Goal: Use online tool/utility: Utilize a website feature to perform a specific function

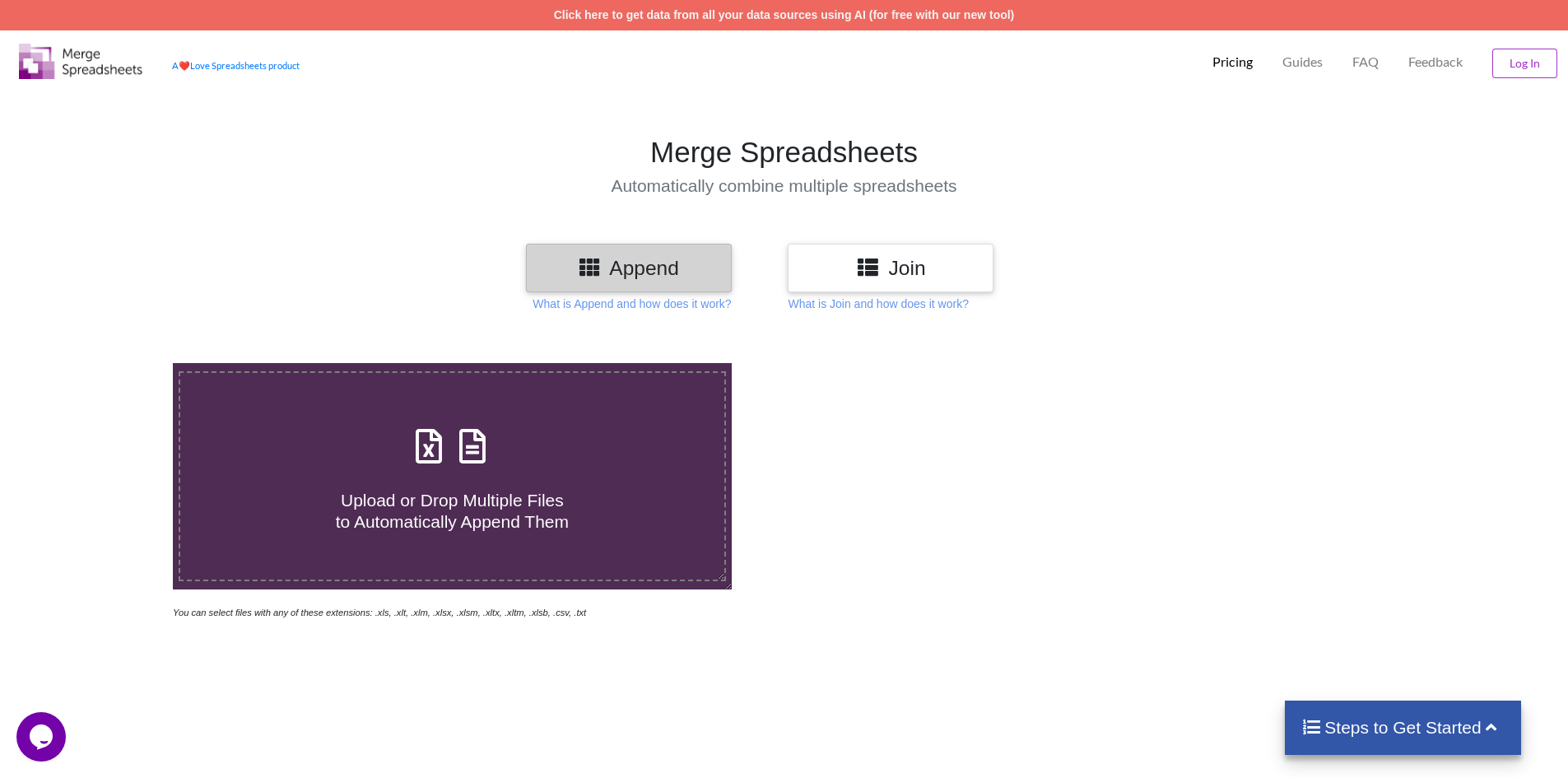
click at [901, 268] on h3 "Join" at bounding box center [890, 268] width 181 height 24
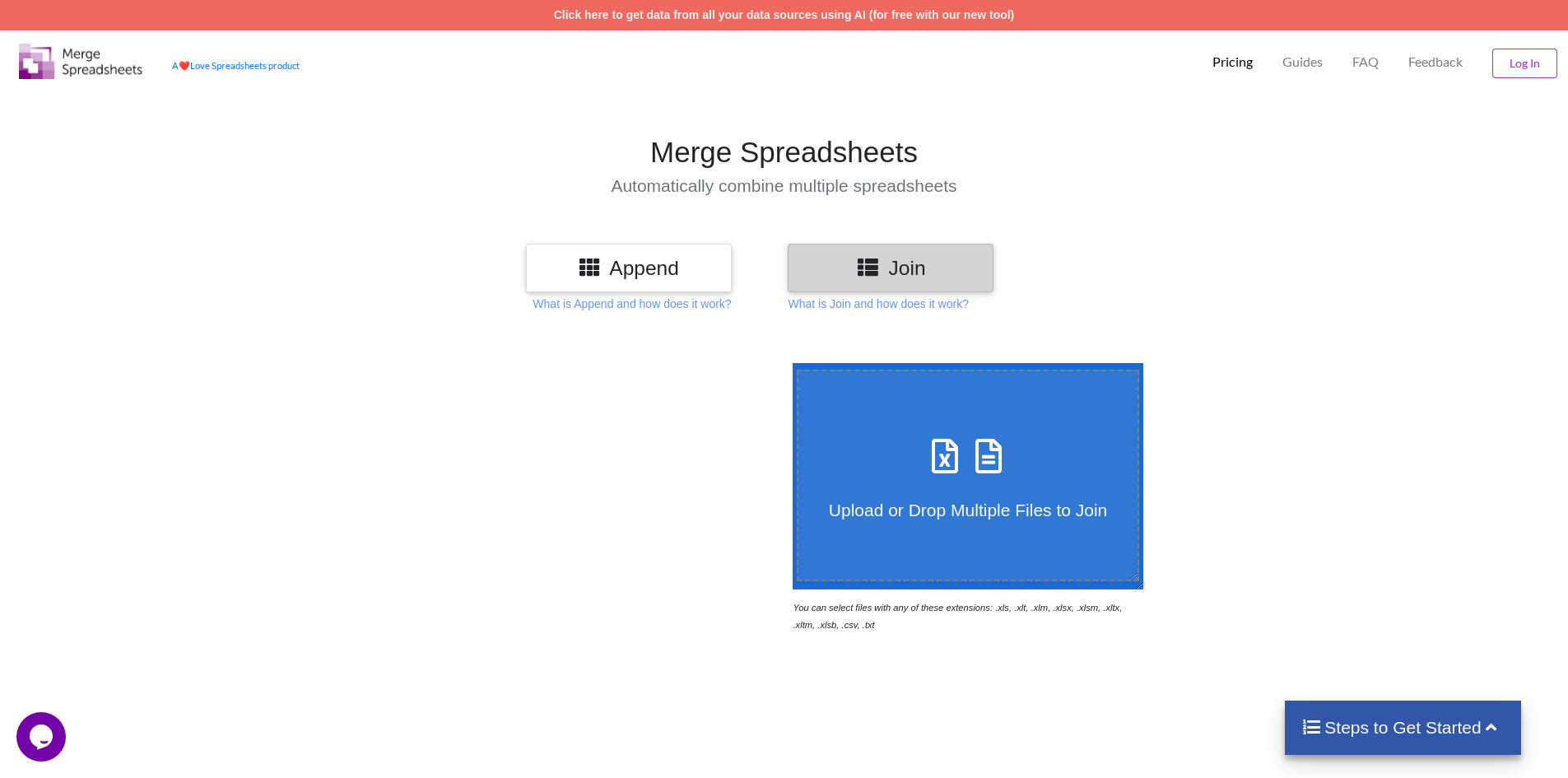
click at [969, 479] on div "Upload or Drop Multiple Files to Join" at bounding box center [968, 475] width 340 height 90
click at [788, 363] on input "Upload or Drop Multiple Files to Join" at bounding box center [788, 363] width 0 height 0
type input "C:\fakepath\New Accounts Report-2025-09-10-09-11-51.xlsx"
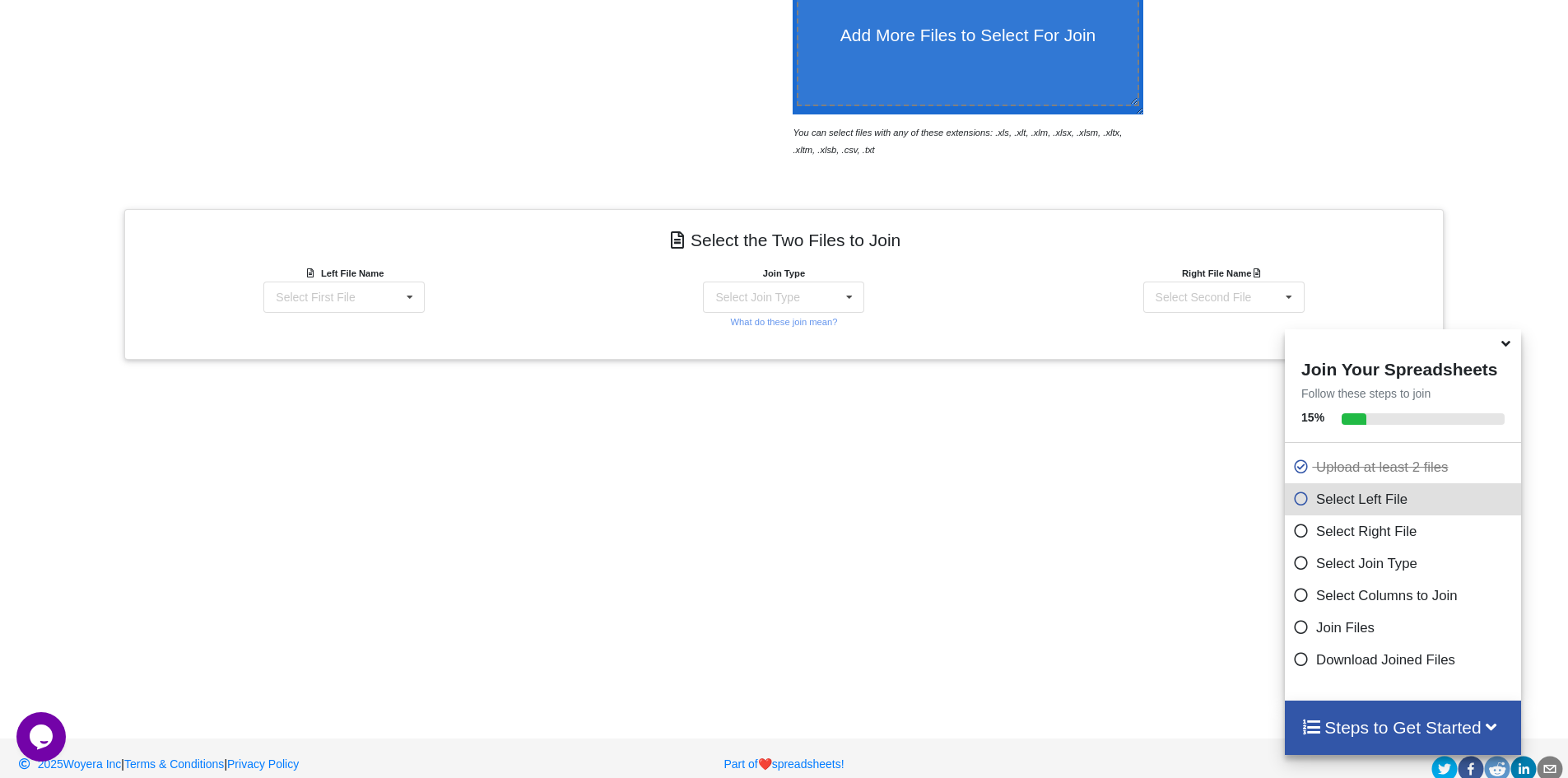
scroll to position [495, 0]
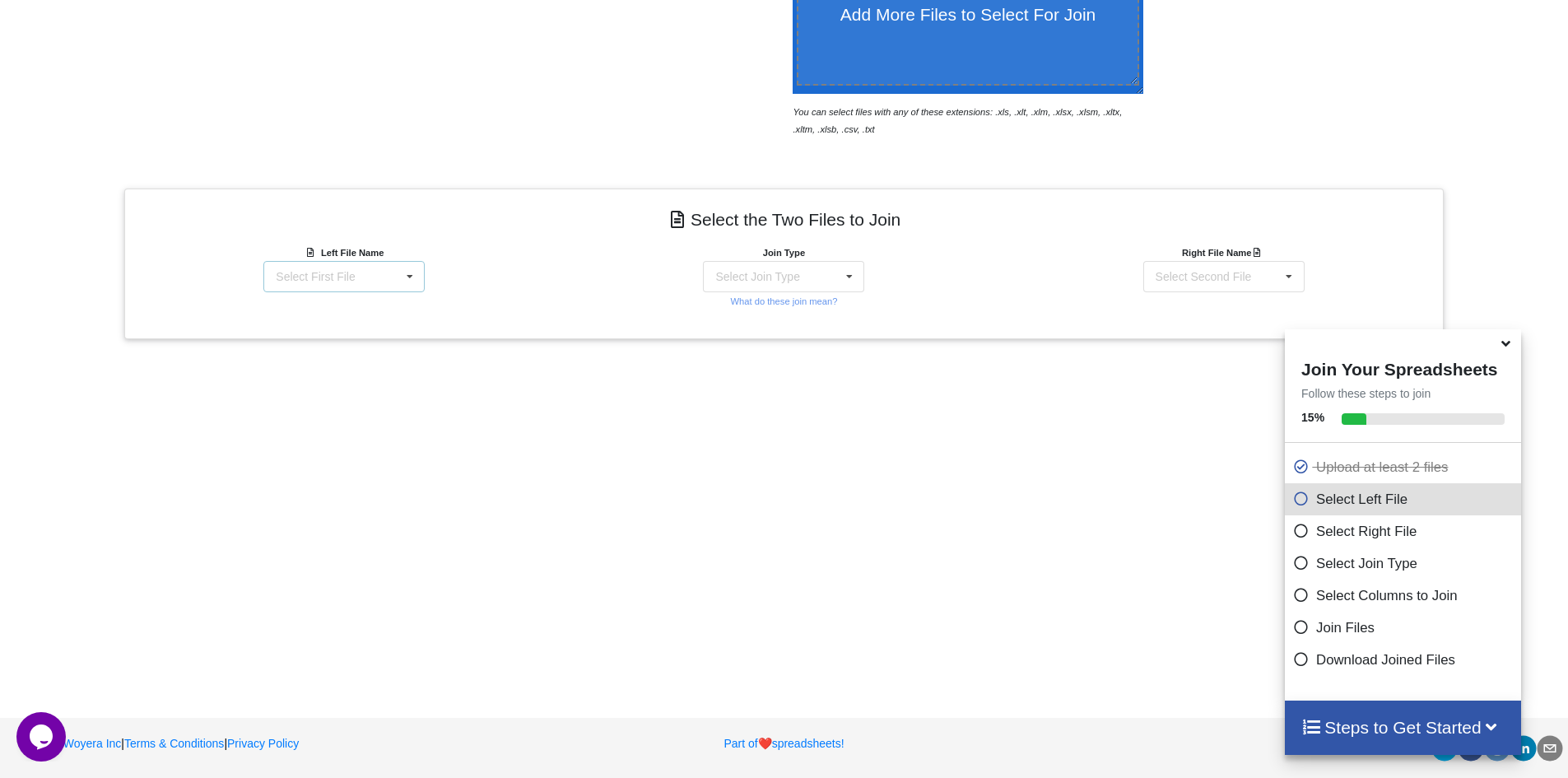
click at [382, 278] on div "Select First File New Accounts Report-2025-09-10-09-11-51.xlsx : New Accounts R…" at bounding box center [344, 277] width 161 height 32
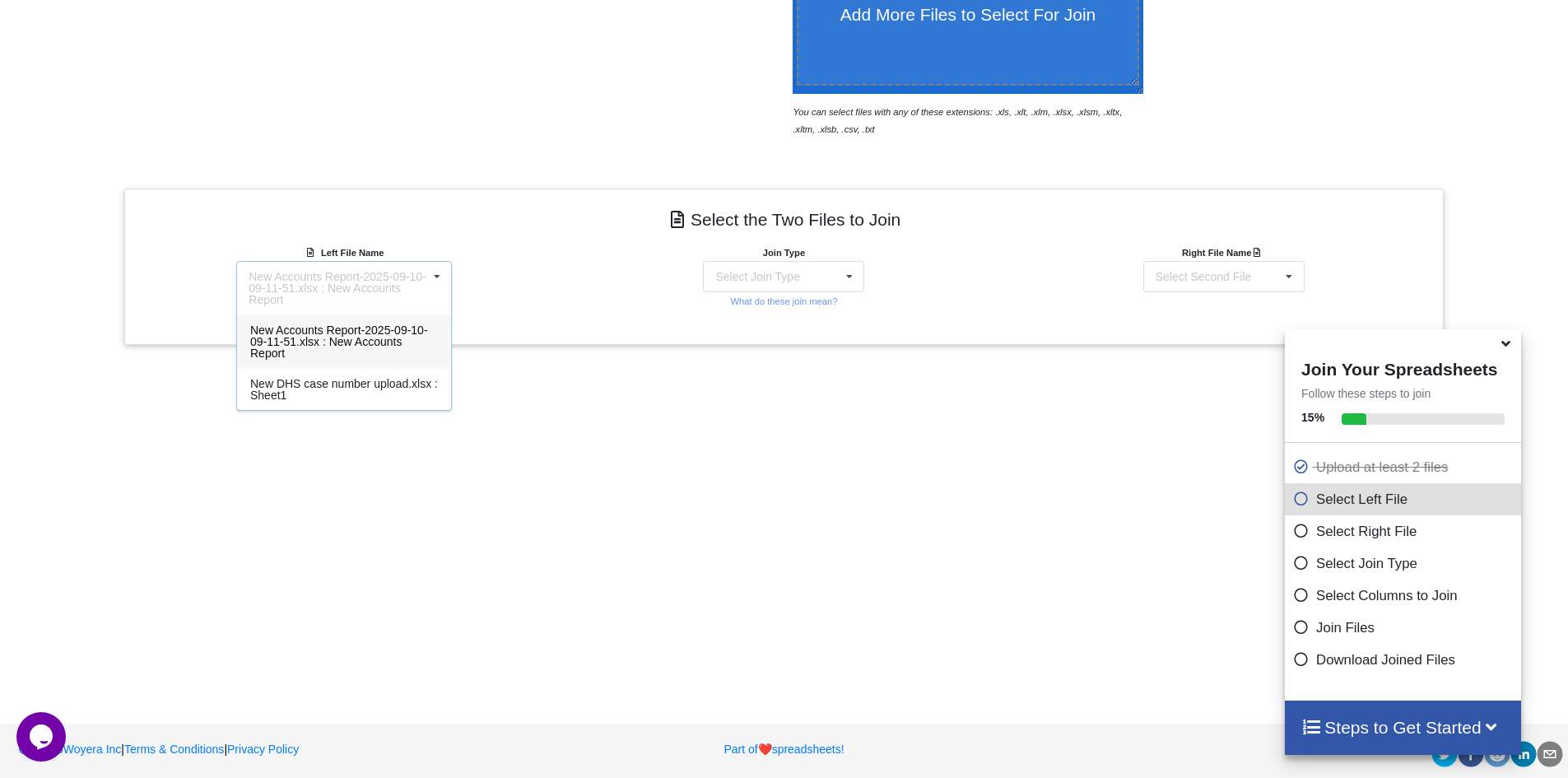
click at [370, 339] on span "New Accounts Report-2025-09-10-09-11-51.xlsx : New Accounts Report" at bounding box center [339, 341] width 178 height 36
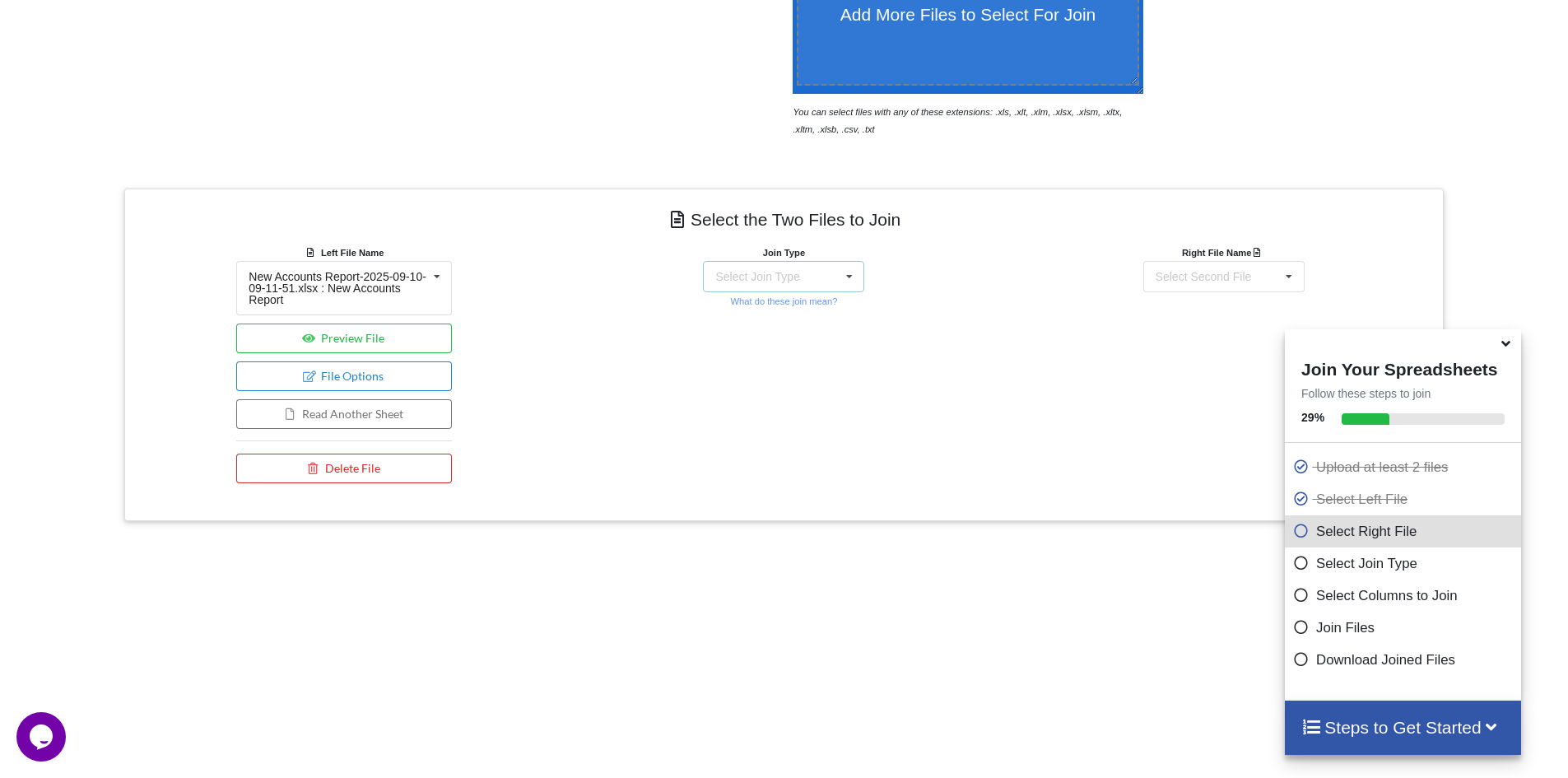
click at [826, 277] on div "Select Join Type INNER JOIN LEFT JOIN RIGHT JOIN FULL JOIN" at bounding box center [783, 277] width 161 height 32
click at [810, 314] on div "INNER JOIN" at bounding box center [794, 321] width 100 height 18
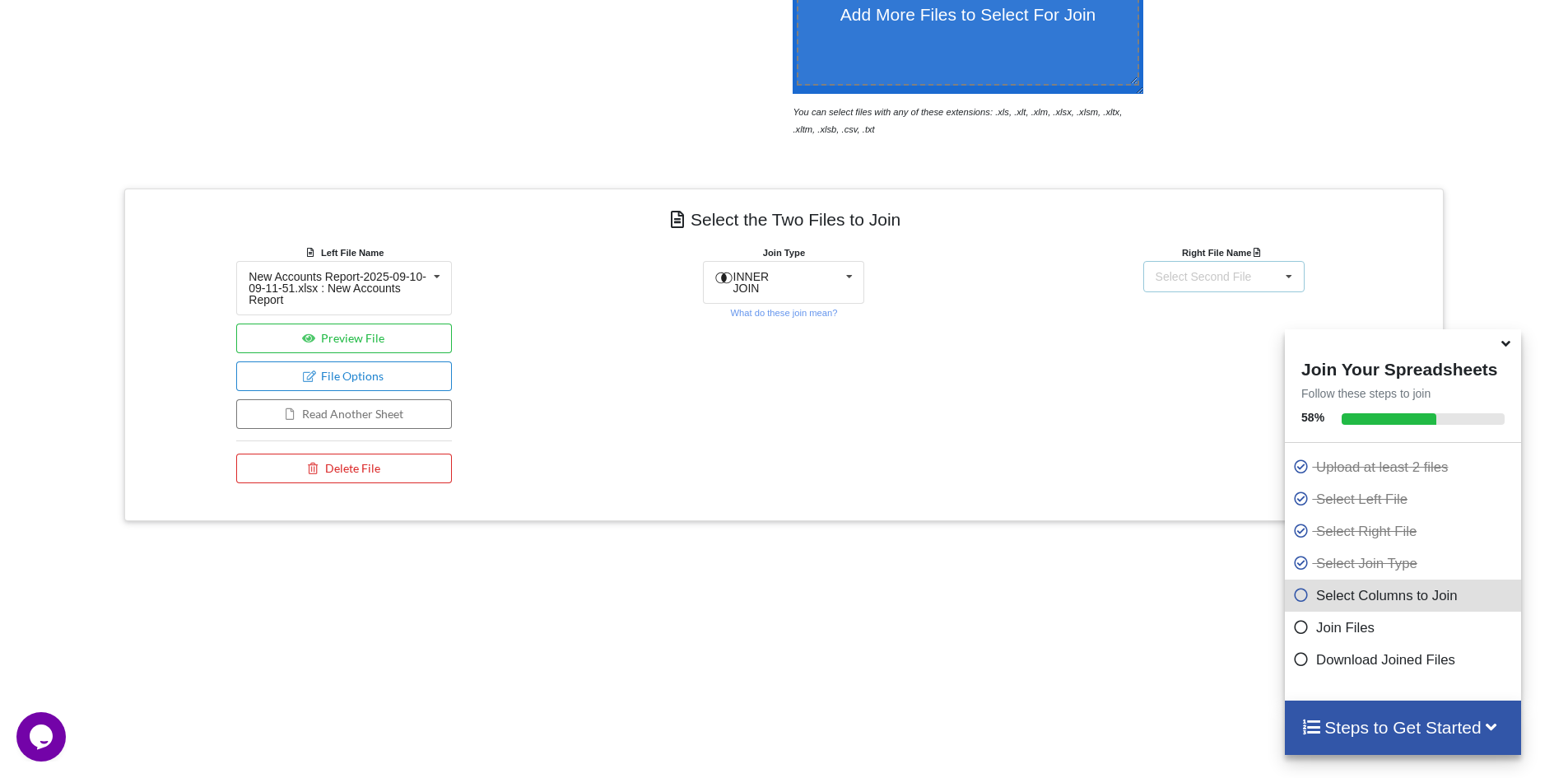
click at [1267, 278] on div "Select Second File New Accounts Report-2025-09-10-09-11-51.xlsx : New Accounts …" at bounding box center [1224, 277] width 161 height 32
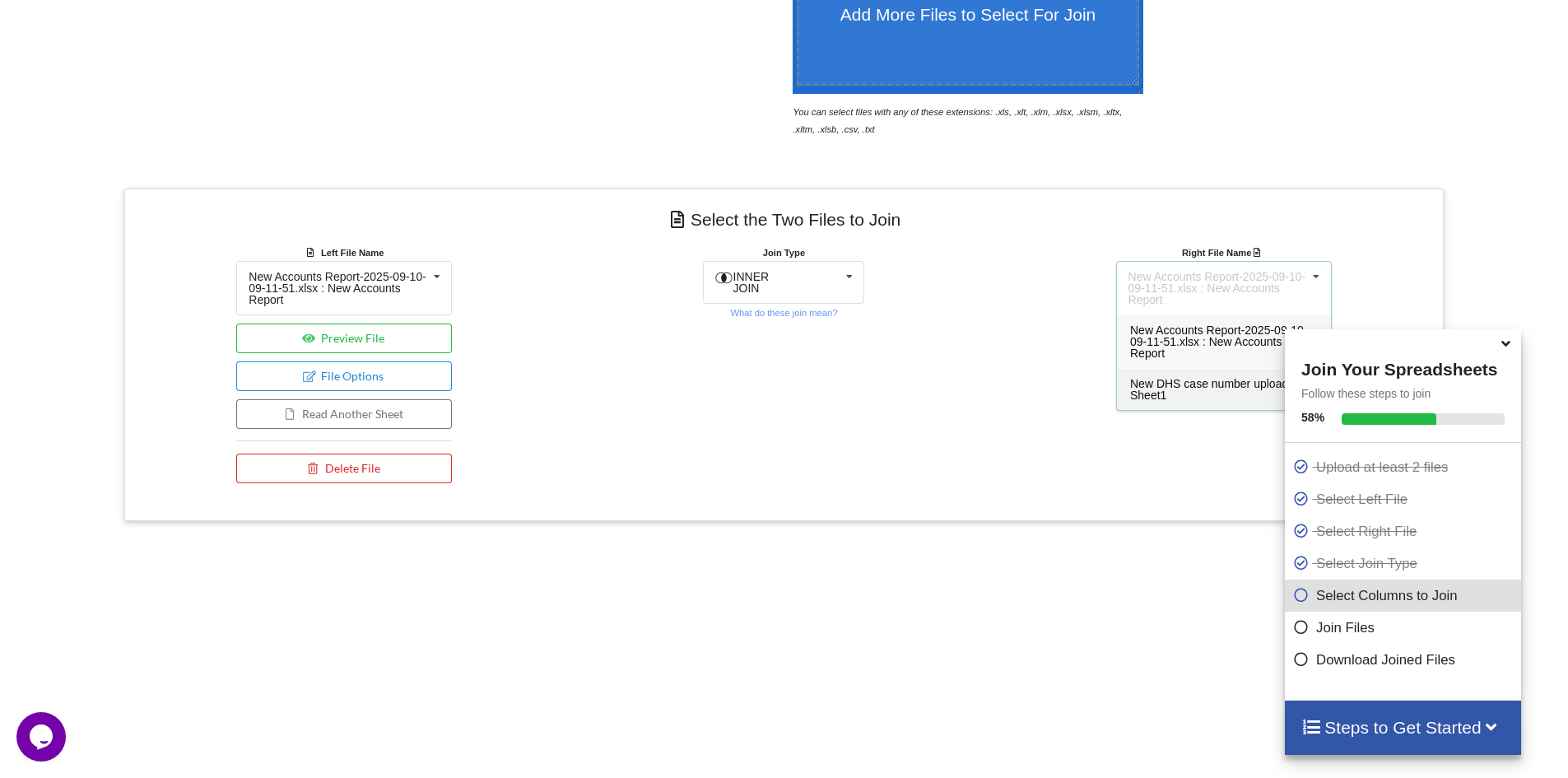
click at [1176, 385] on div "New DHS case number upload.xlsx : Sheet1" at bounding box center [1224, 389] width 214 height 42
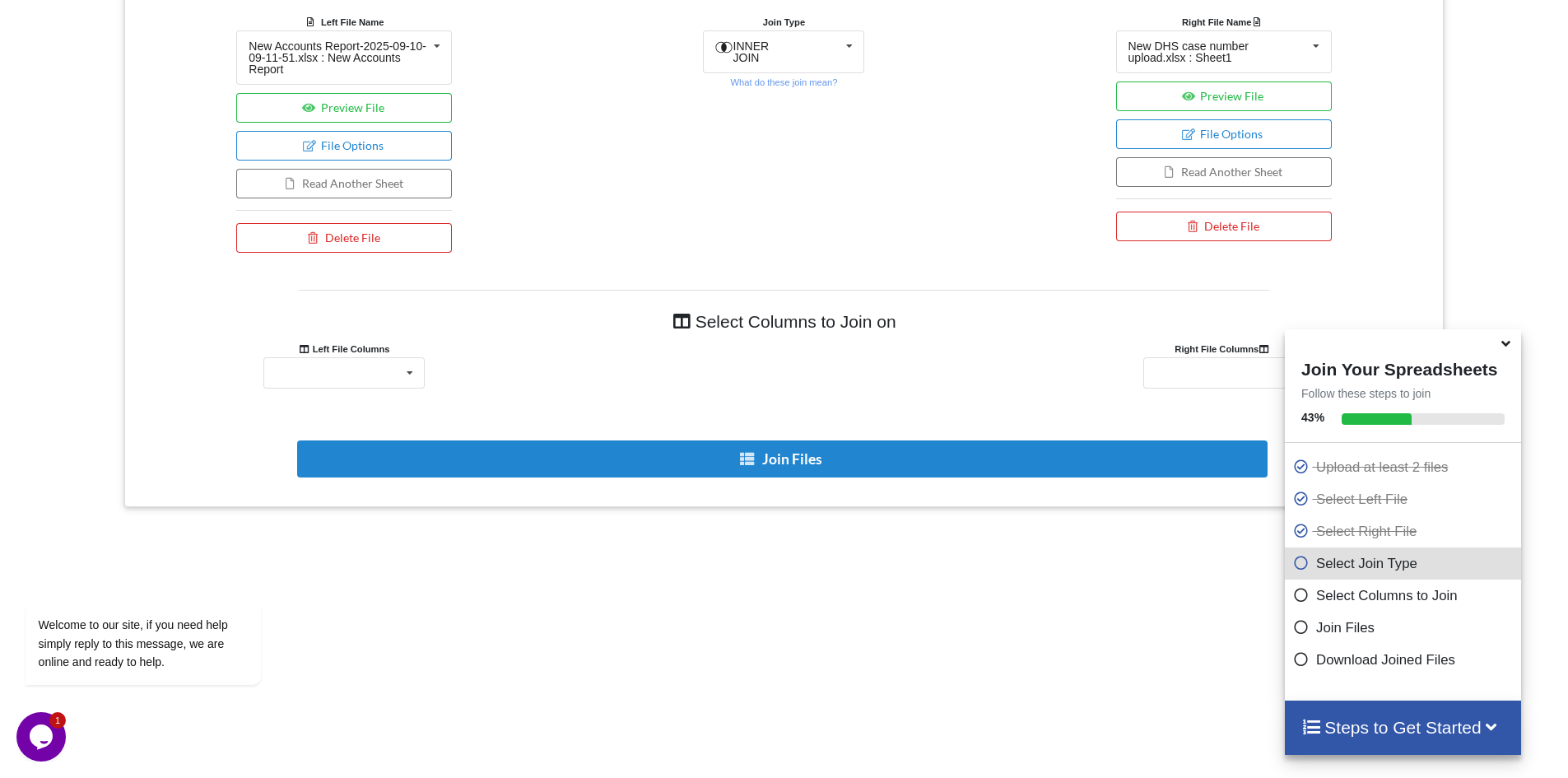
scroll to position [776, 0]
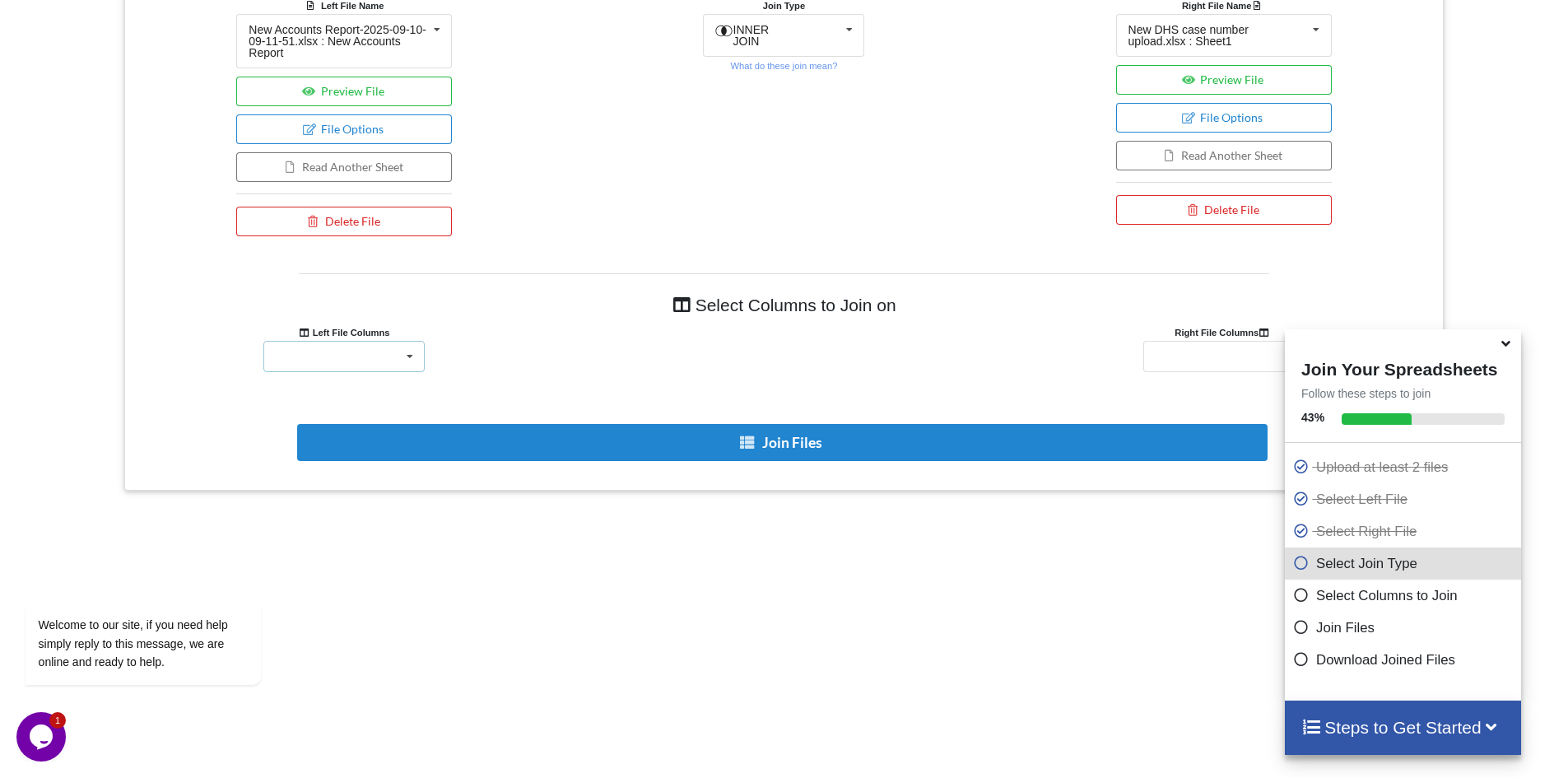
click at [384, 364] on div "Unnamed: 0 Unnamed: 1 Unnamed: 2 Unnamed: 3 Unnamed: 4" at bounding box center [344, 357] width 161 height 32
drag, startPoint x: 590, startPoint y: 349, endPoint x: 630, endPoint y: 351, distance: 40.0
click at [591, 349] on div at bounding box center [783, 357] width 440 height 32
click at [949, 594] on div "Add More Files to Select For Join You can select files with any of these extens…" at bounding box center [784, 193] width 1568 height 1282
click at [374, 355] on div "Unnamed: 0 Unnamed: 0 Unnamed: 1 Unnamed: 2 Unnamed: 3 Unnamed: 4" at bounding box center [344, 357] width 161 height 32
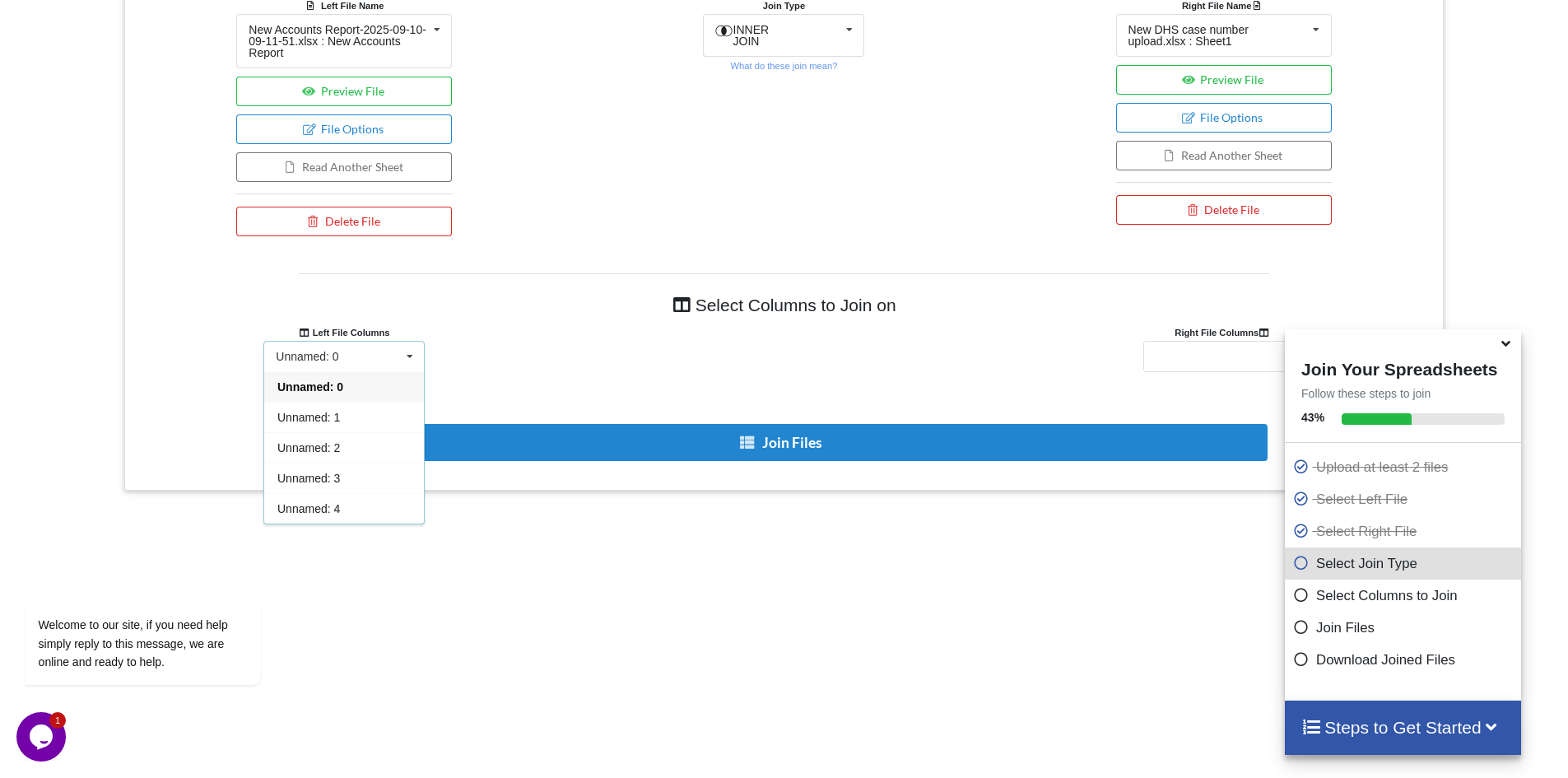
click at [374, 355] on div "Unnamed: 0 Unnamed: 0 Unnamed: 1 Unnamed: 2 Unnamed: 3 Unnamed: 4" at bounding box center [344, 357] width 161 height 32
click at [1545, 644] on div "Add More Files to Select For Join You can select files with any of these extens…" at bounding box center [784, 193] width 1568 height 1282
click at [1091, 700] on div "Add More Files to Select For Join You can select files with any of these extens…" at bounding box center [784, 193] width 1568 height 1282
click at [1511, 339] on div at bounding box center [1403, 342] width 236 height 26
click at [1502, 348] on icon at bounding box center [1505, 341] width 18 height 15
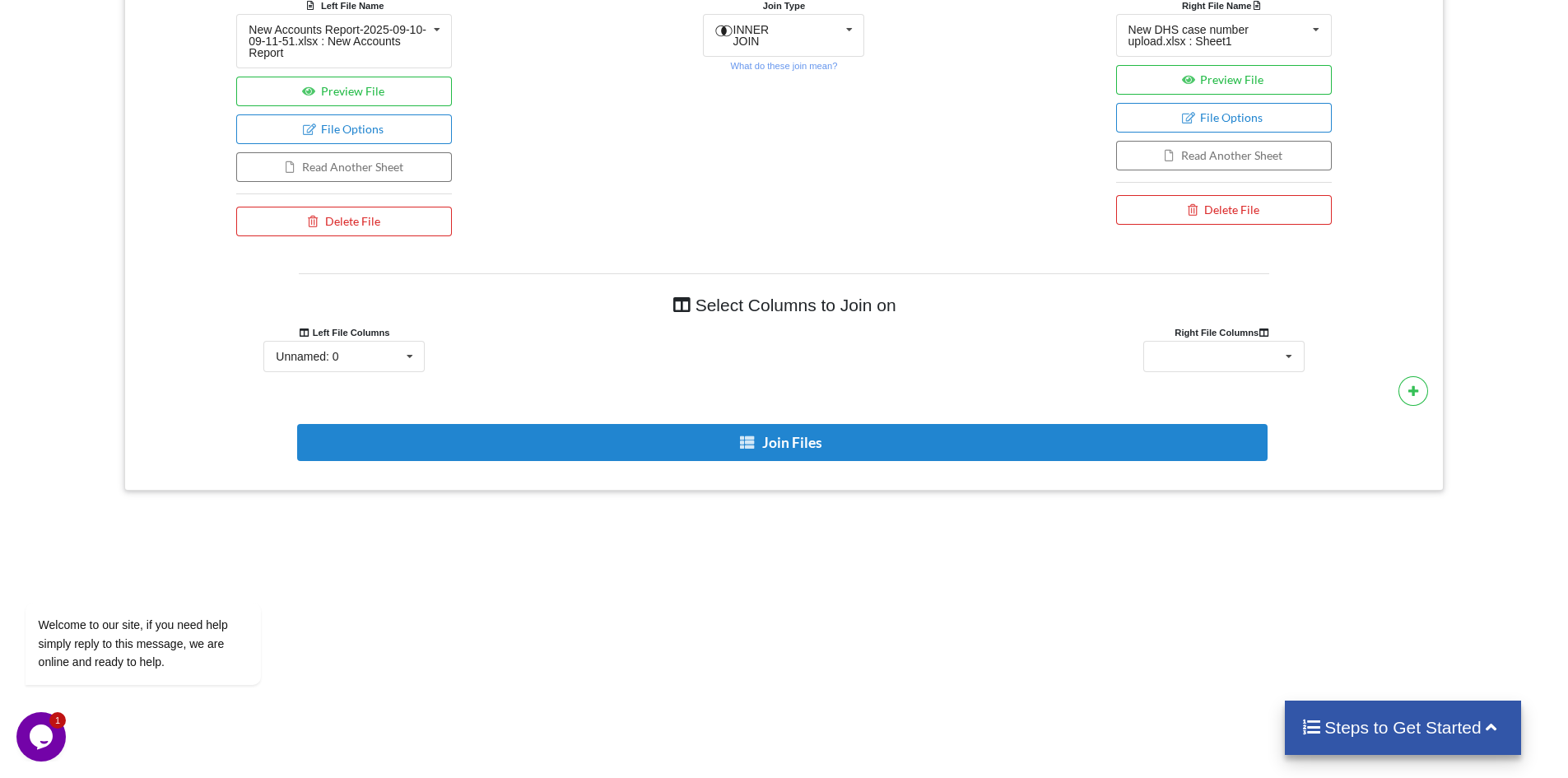
click at [1171, 571] on div "Add More Files to Select For Join You can select files with any of these extens…" at bounding box center [784, 193] width 1568 height 1282
click at [1265, 363] on div "First Name Last Name SNAP Case Number SNAP Person Number Cert Date-Usually rene…" at bounding box center [1224, 357] width 161 height 32
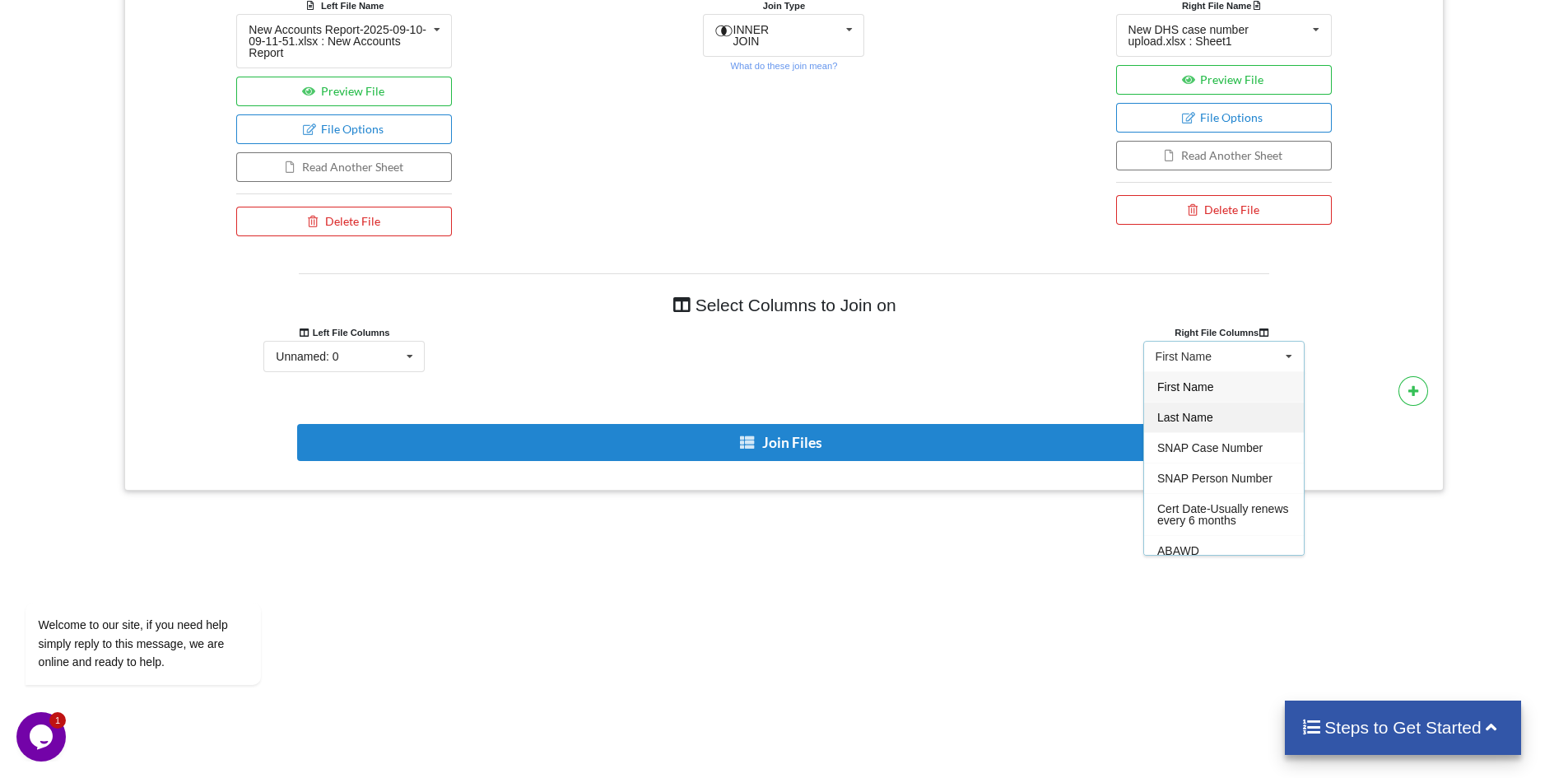
click at [1199, 413] on span "Last Name" at bounding box center [1185, 417] width 56 height 13
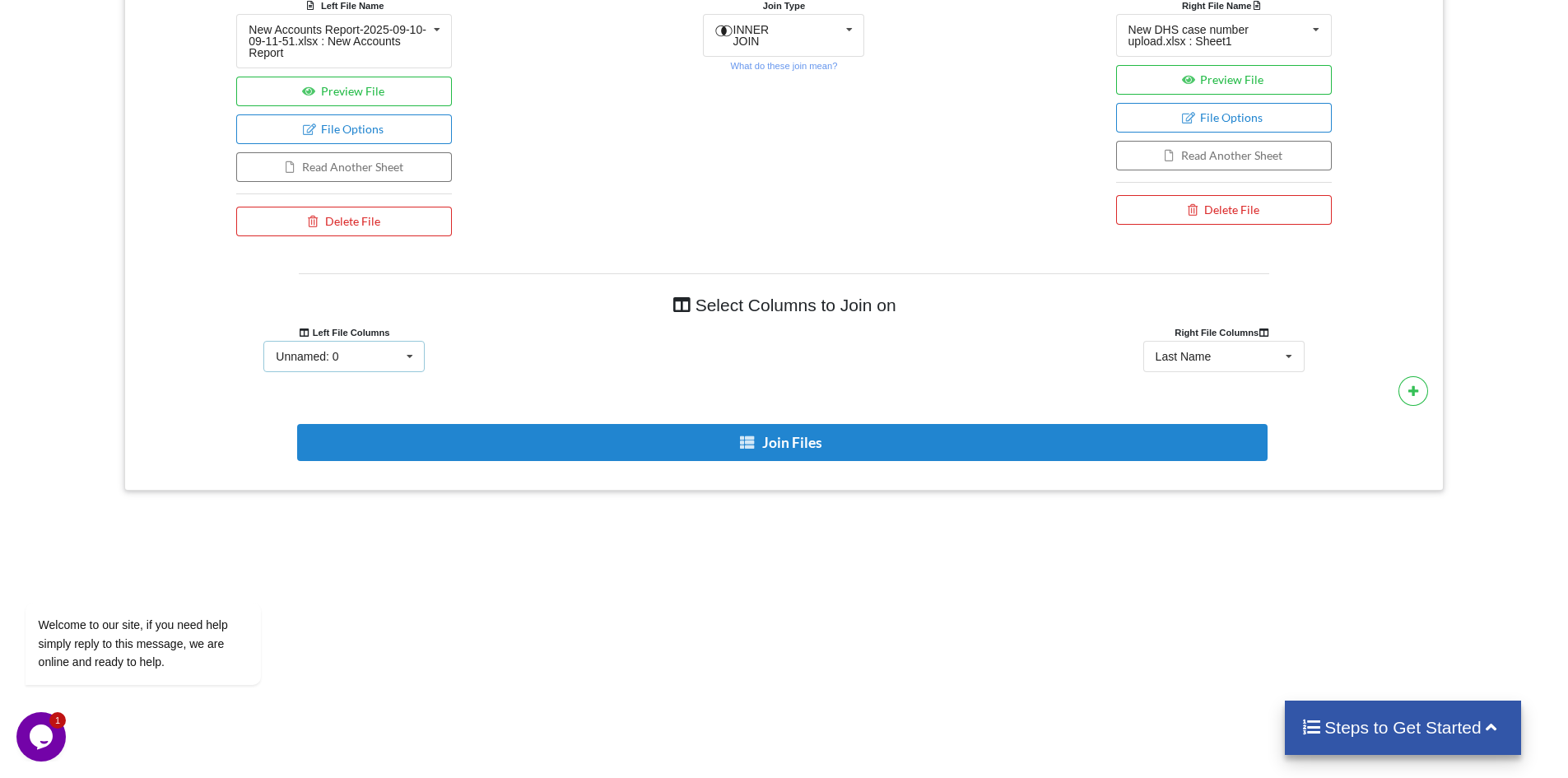
click at [405, 352] on icon at bounding box center [410, 357] width 25 height 31
click at [385, 353] on div "Unnamed: 0 Unnamed: 0 Unnamed: 1 Unnamed: 2 Unnamed: 3 Unnamed: 4" at bounding box center [344, 357] width 161 height 32
click at [404, 349] on icon at bounding box center [410, 357] width 25 height 31
click at [641, 353] on div at bounding box center [783, 357] width 440 height 32
click at [1288, 359] on icon at bounding box center [1289, 357] width 25 height 31
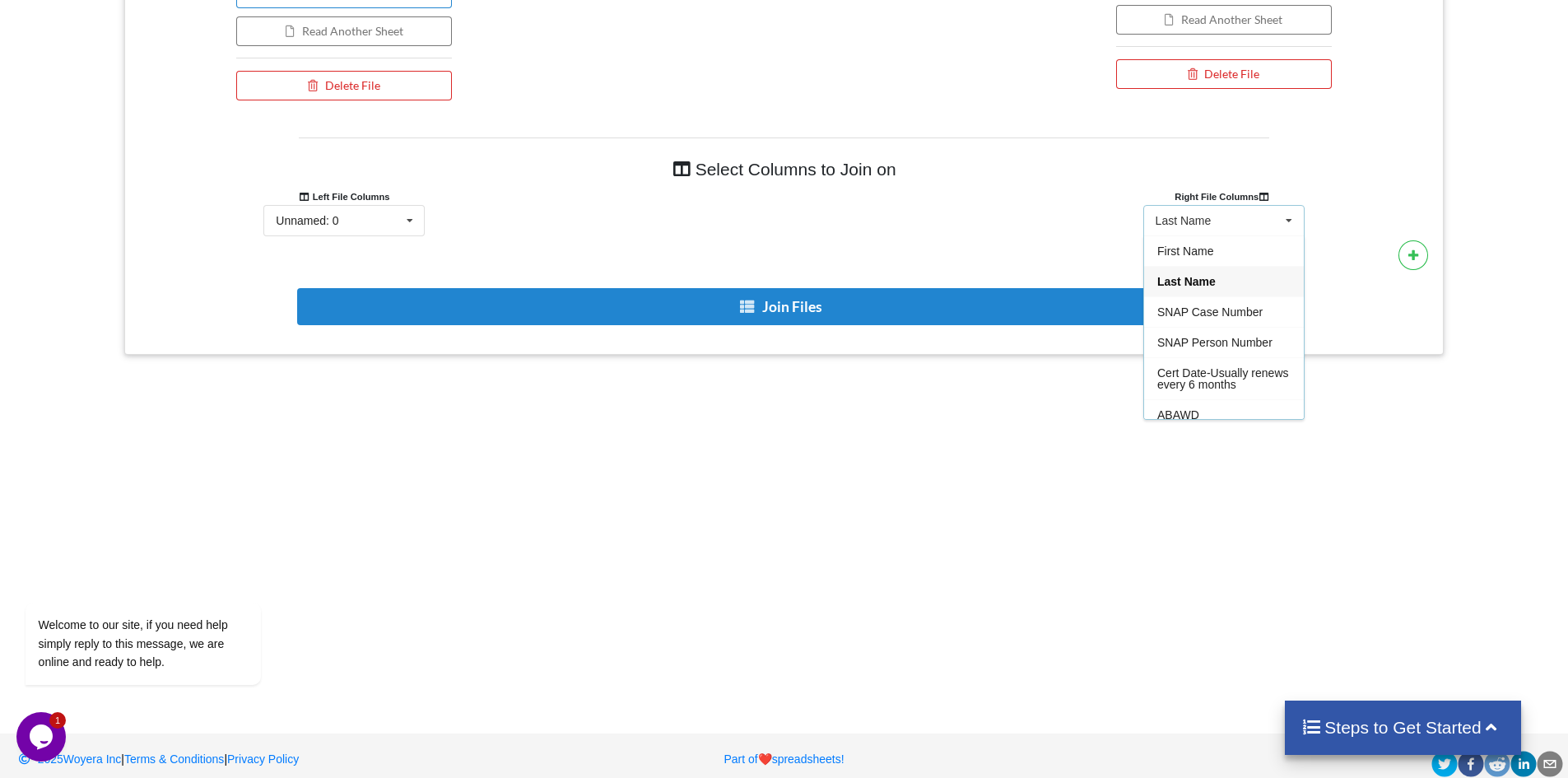
scroll to position [927, 0]
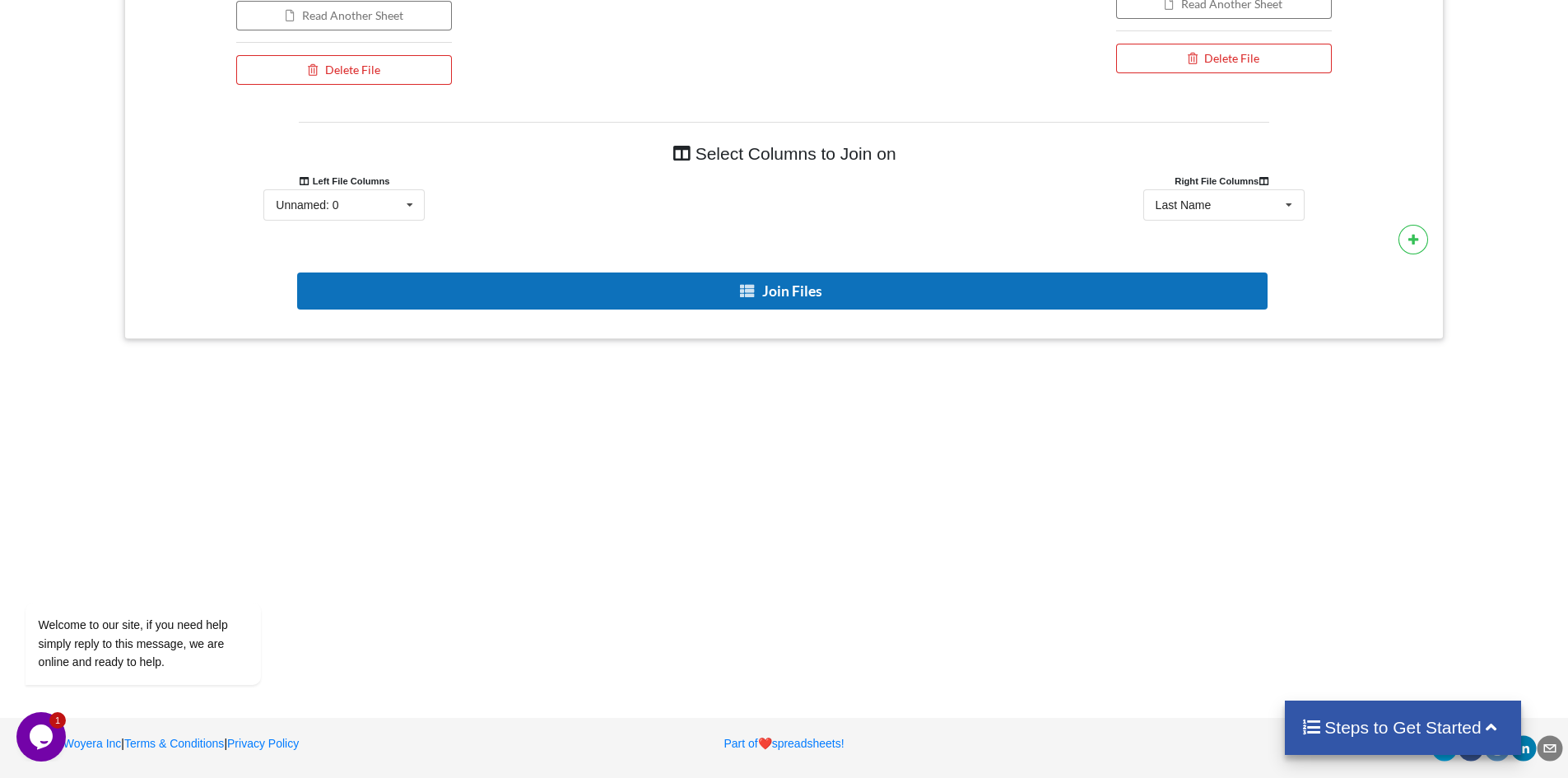
click at [701, 282] on button "Join Files" at bounding box center [782, 291] width 971 height 37
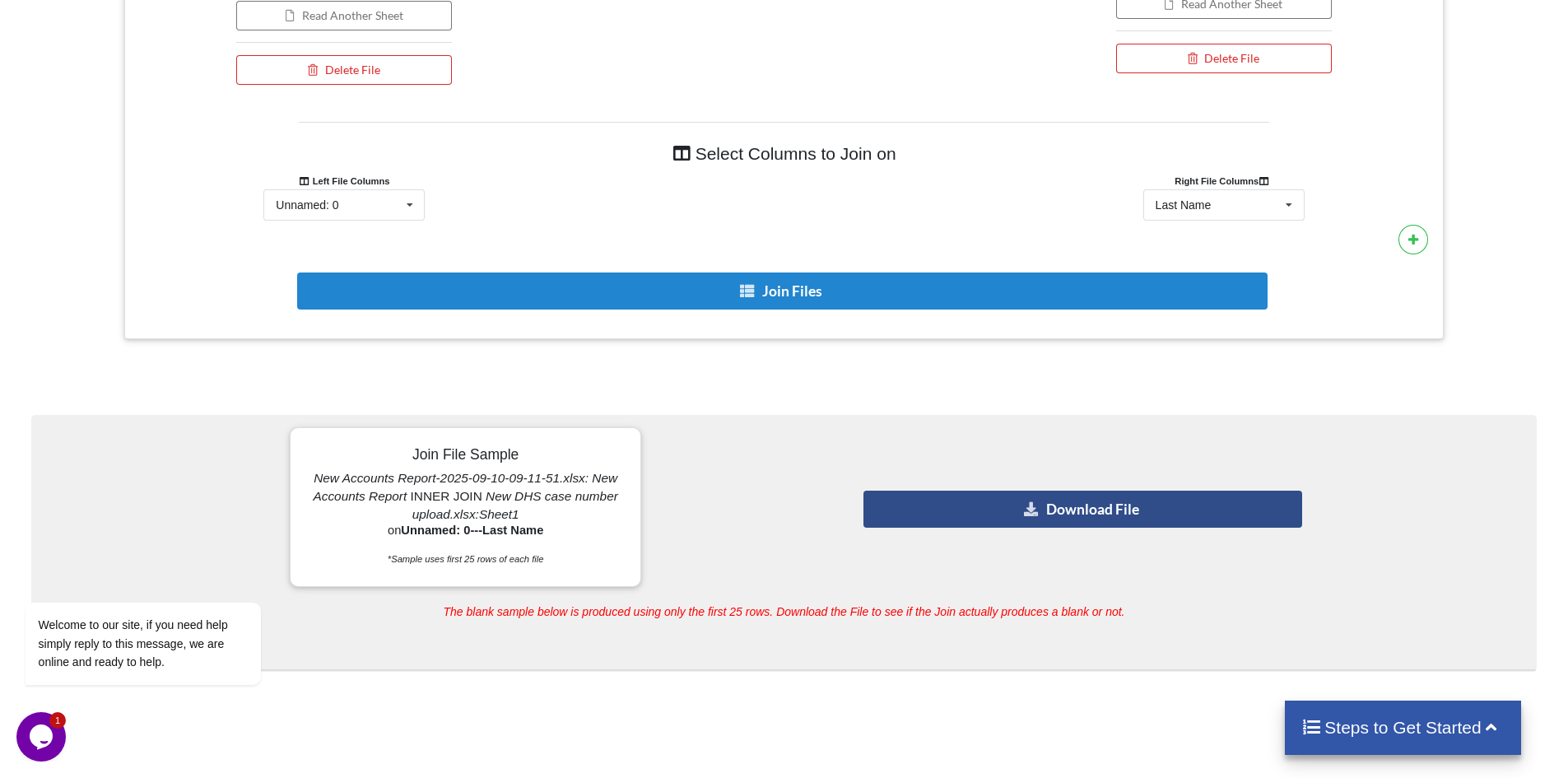
click at [1094, 514] on button "Download File" at bounding box center [1083, 509] width 439 height 37
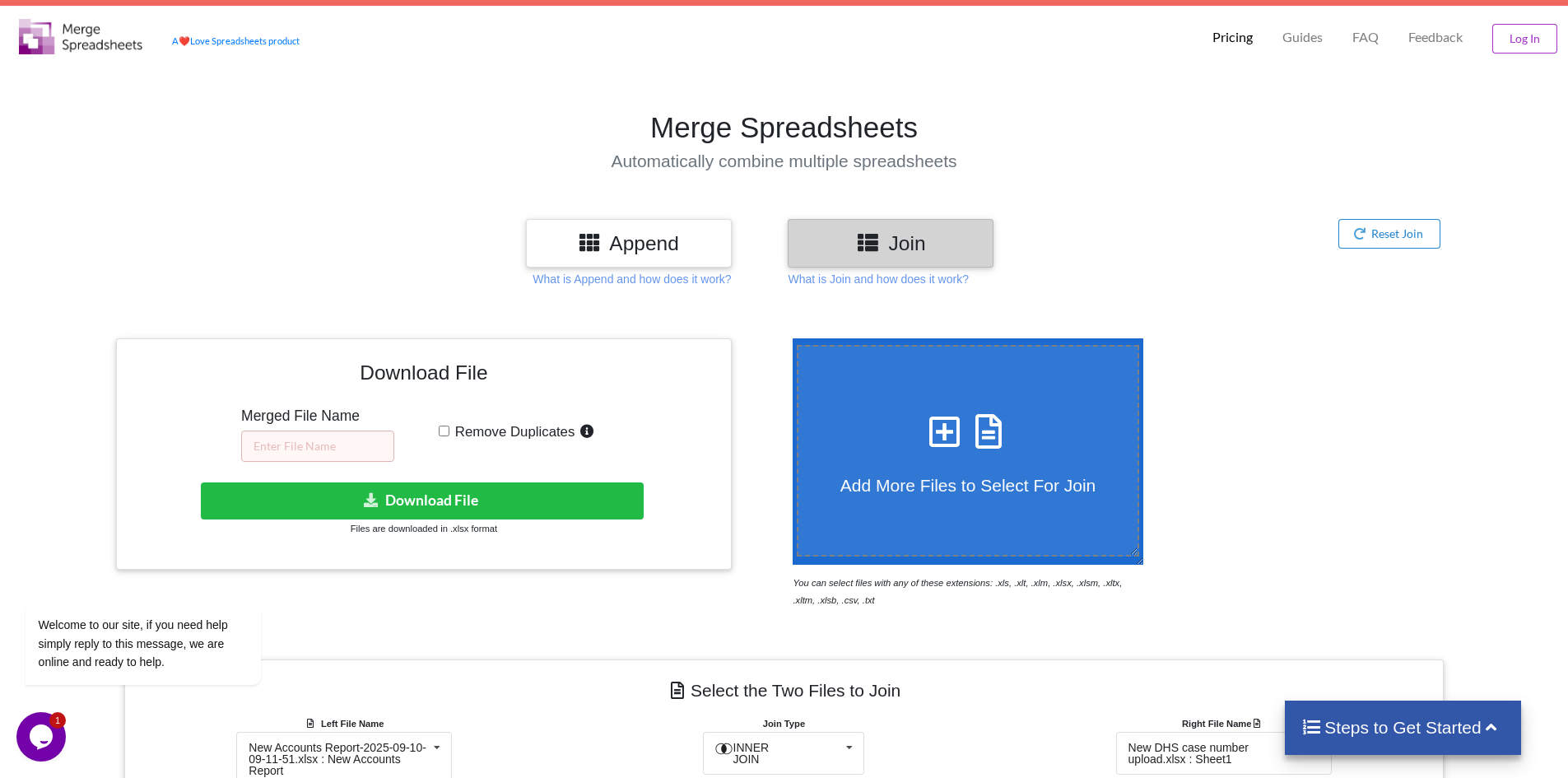
scroll to position [0, 0]
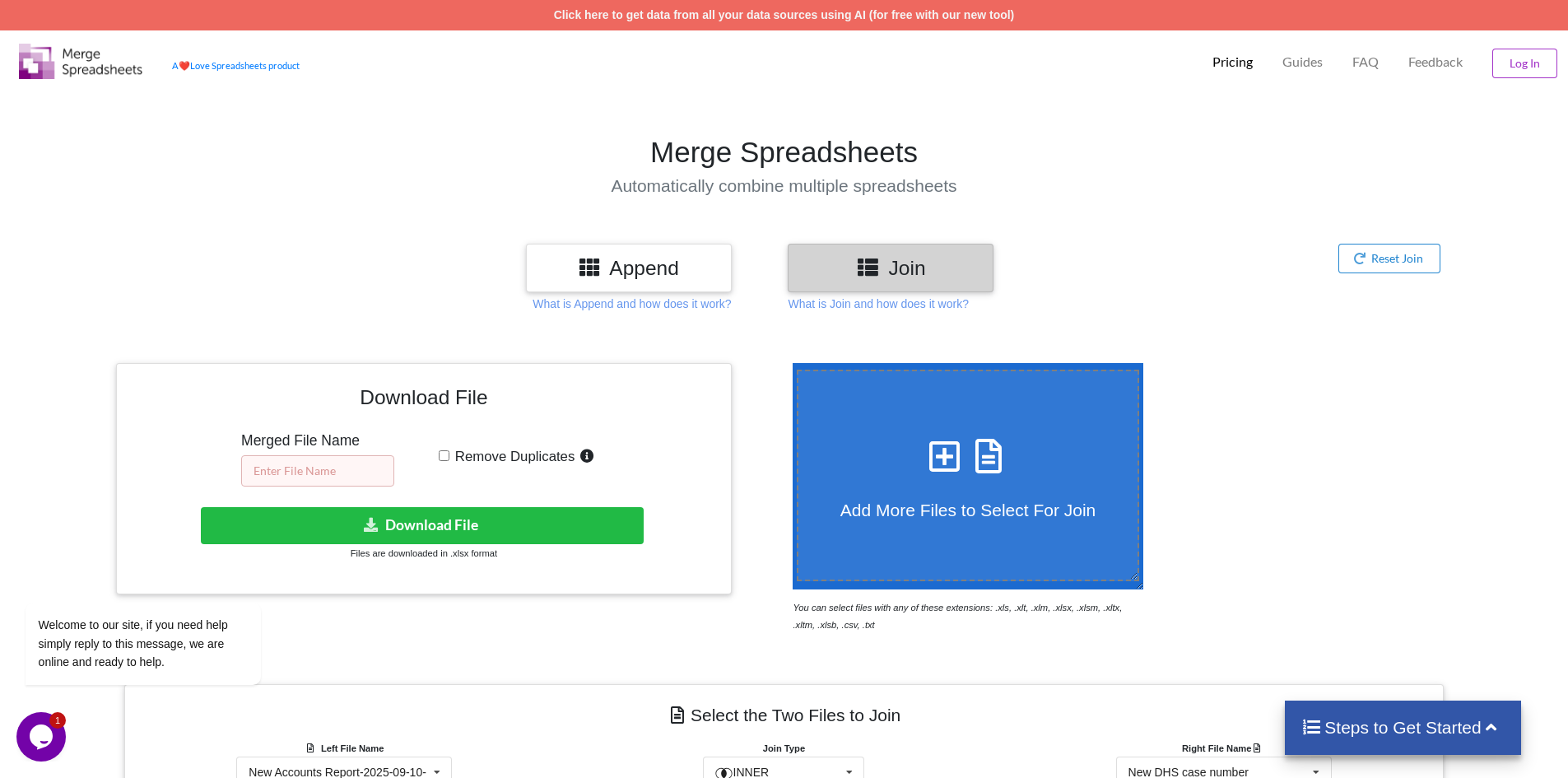
click at [334, 474] on input "text" at bounding box center [318, 471] width 153 height 32
type input "try one"
click at [447, 454] on input "Remove Duplicates" at bounding box center [444, 455] width 11 height 11
checkbox input "true"
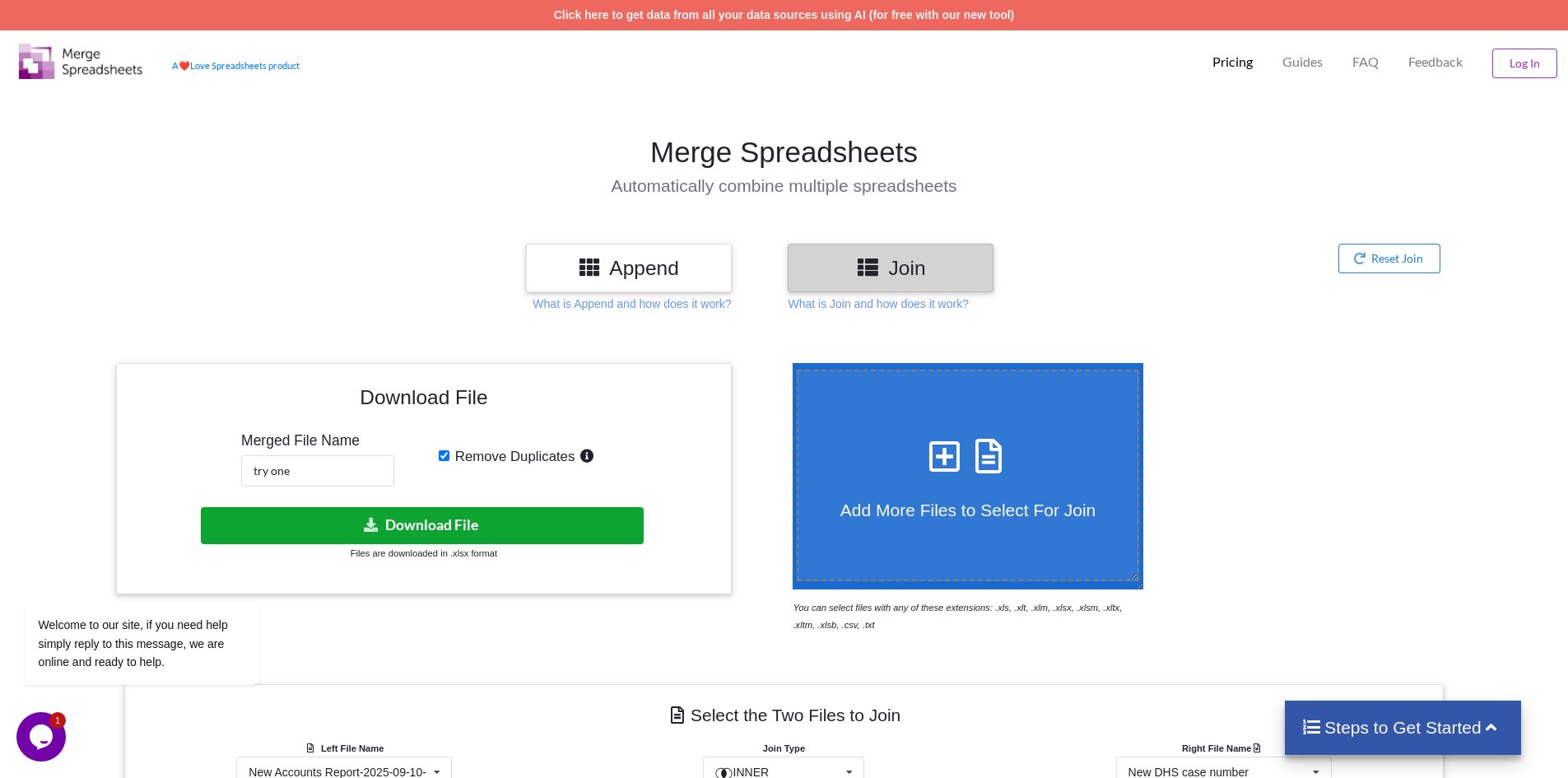
click at [480, 531] on button "Download File" at bounding box center [422, 525] width 443 height 37
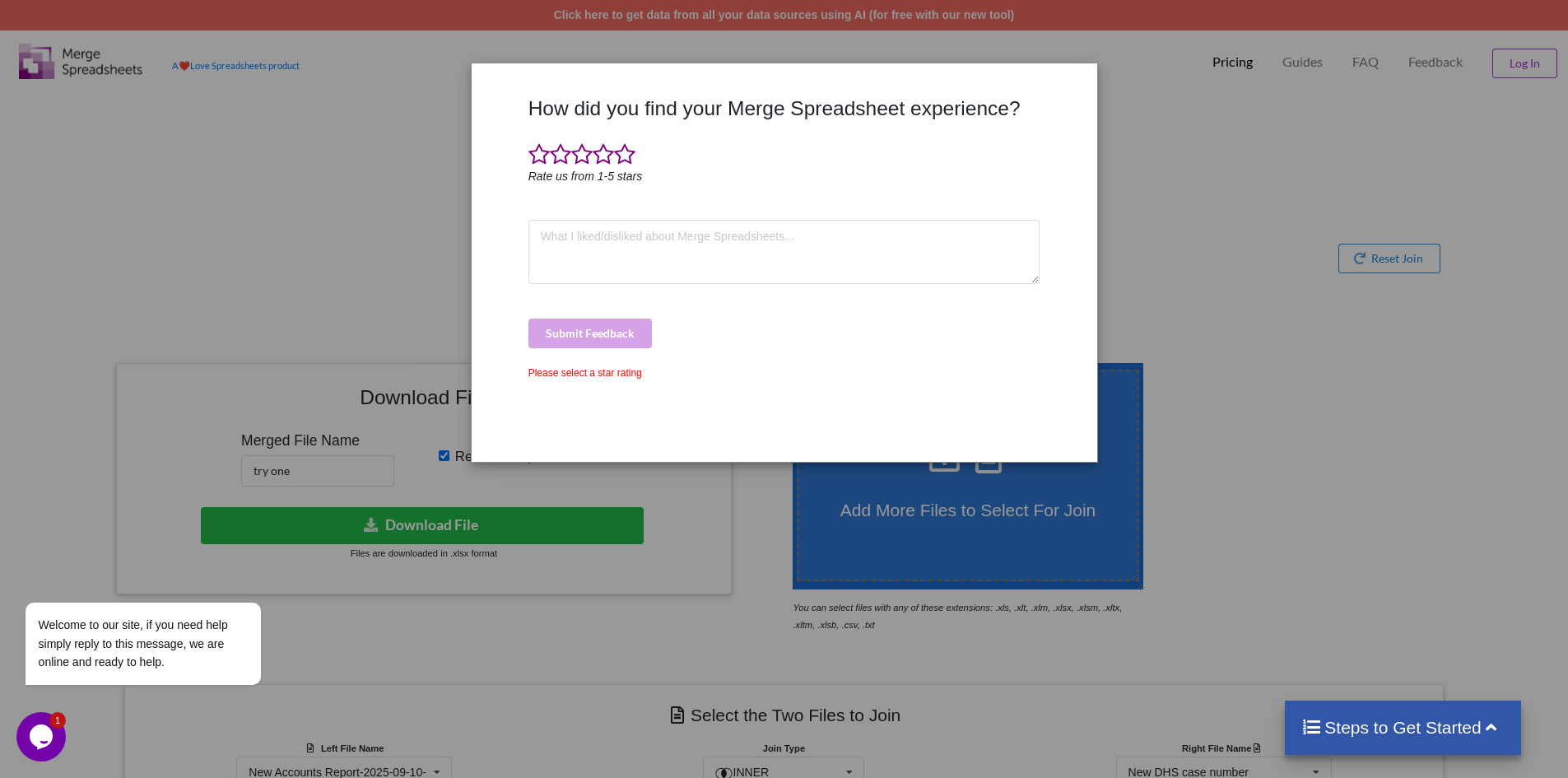
drag, startPoint x: 1494, startPoint y: 499, endPoint x: 1438, endPoint y: 474, distance: 61.3
click at [1495, 499] on div "How did you find your Merge Spreadsheet experience? Rate us from 1-5 stars Subm…" at bounding box center [784, 389] width 1568 height 778
drag, startPoint x: 1311, startPoint y: 152, endPoint x: 1325, endPoint y: 111, distance: 43.3
click at [1314, 143] on div "How did you find your Merge Spreadsheet experience? Rate us from 1-5 stars Subm…" at bounding box center [784, 389] width 1568 height 778
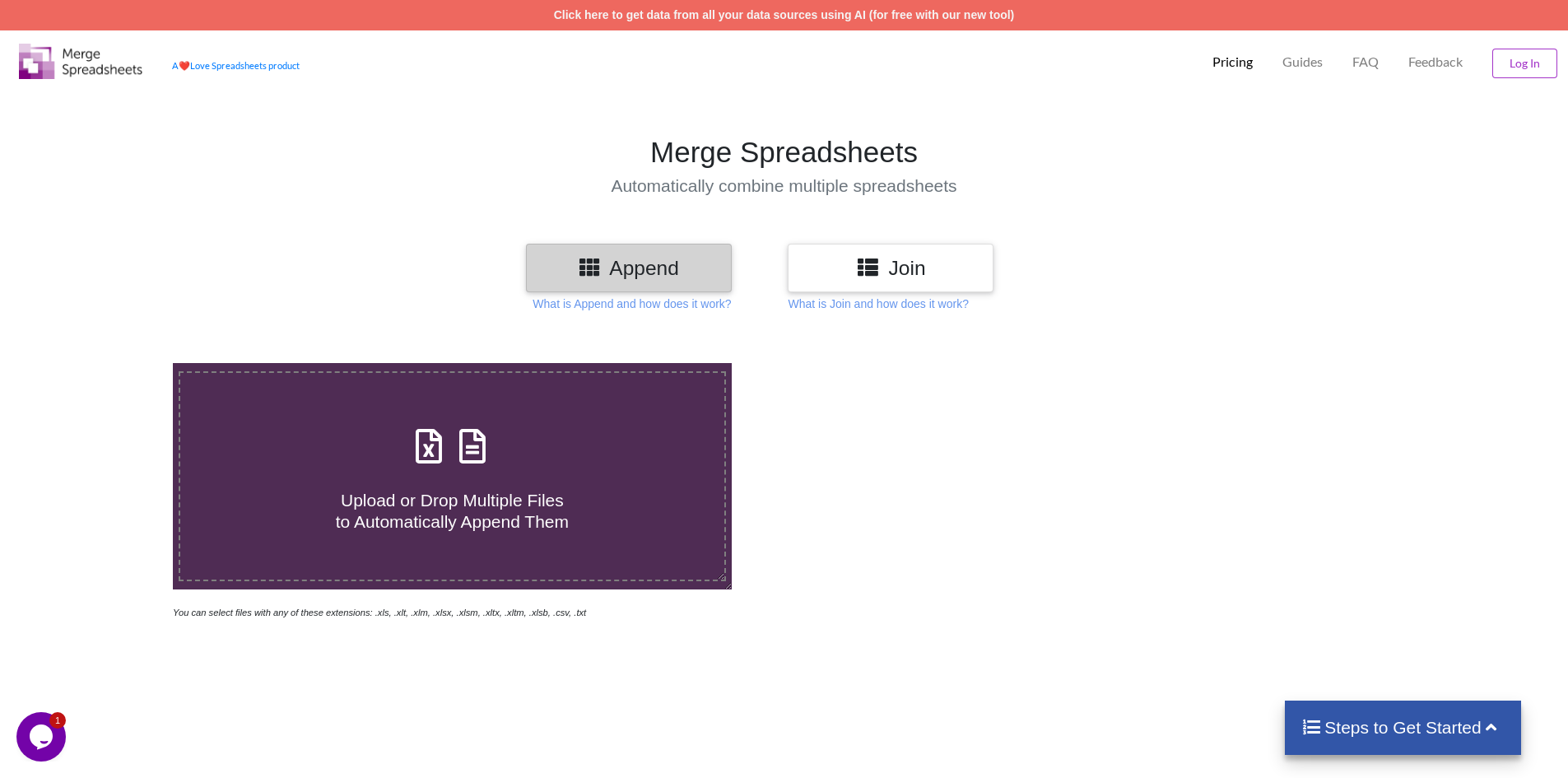
click at [927, 274] on h3 "Join" at bounding box center [890, 268] width 181 height 24
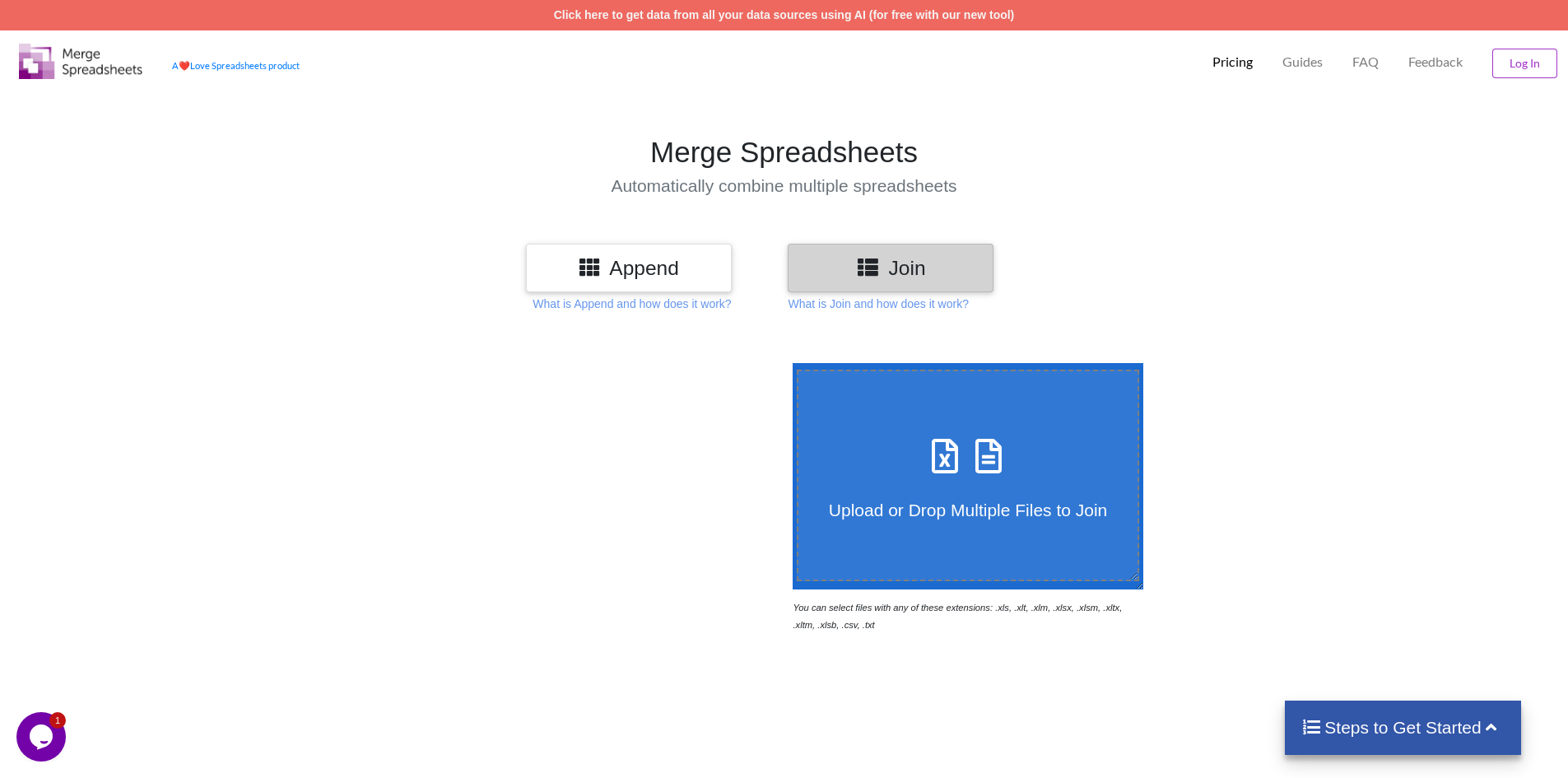
click at [924, 466] on span at bounding box center [967, 457] width 88 height 38
click at [788, 363] on input "Upload or Drop Multiple Files to Join" at bounding box center [788, 363] width 0 height 0
type input "C:\fakepath\New DHS case number upload.xlsx"
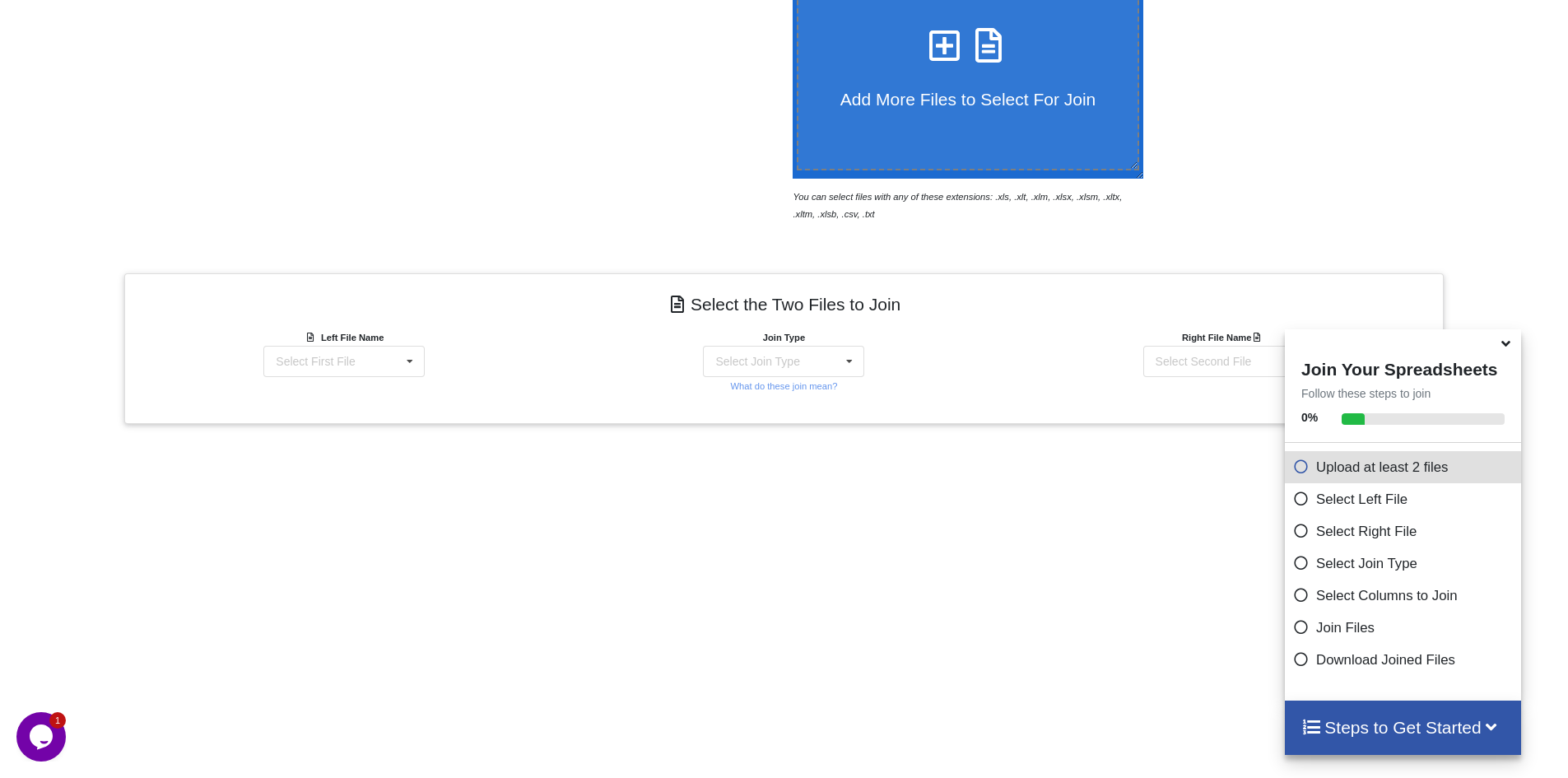
scroll to position [248, 0]
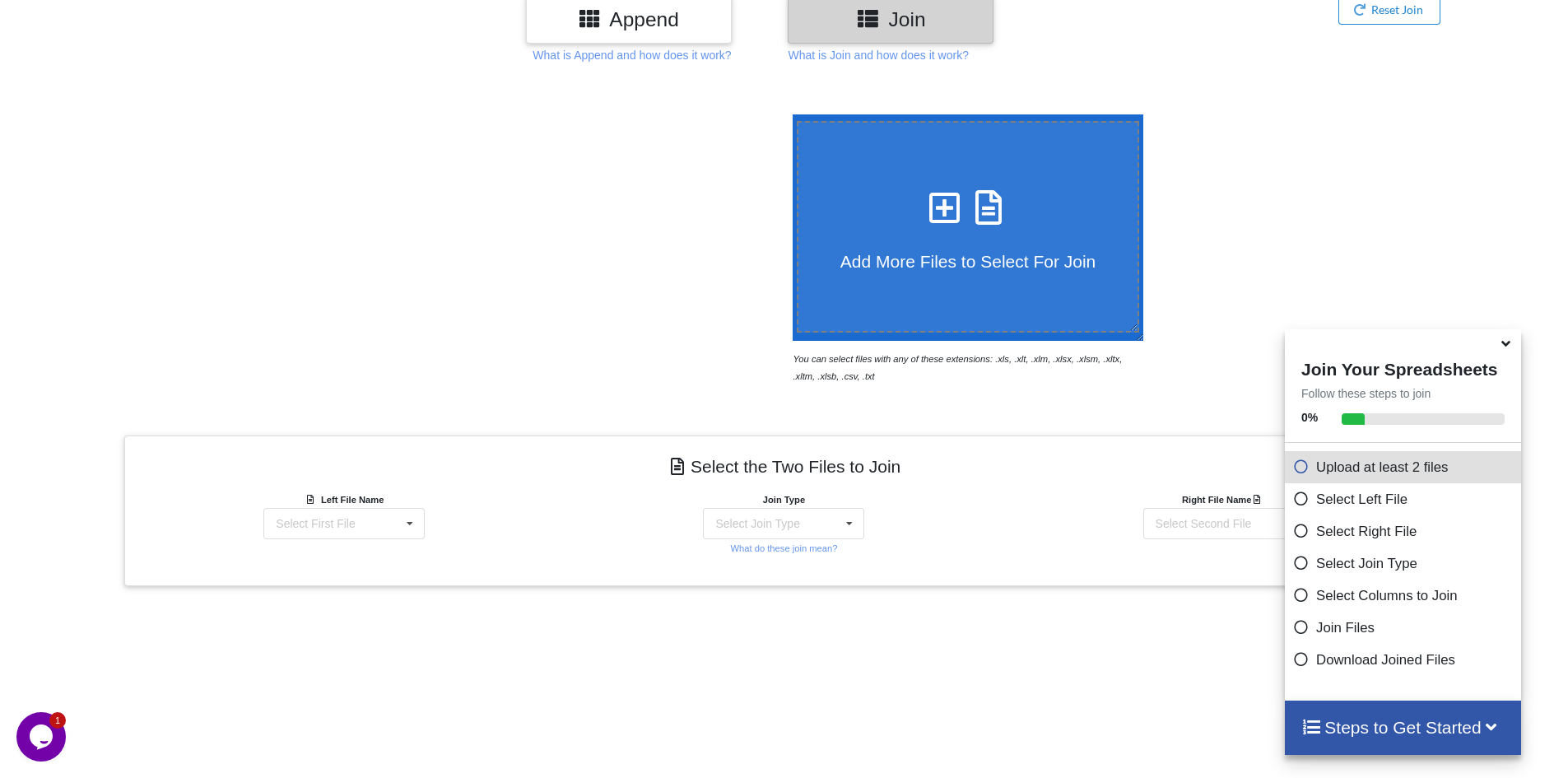
click at [924, 206] on icon at bounding box center [944, 198] width 41 height 34
click at [788, 114] on input "Add More Files to Select For Join" at bounding box center [788, 114] width 0 height 0
click at [390, 525] on div "Select First File New DHS case number upload.xlsx : Sheet1" at bounding box center [344, 524] width 161 height 32
click at [390, 525] on div "New DHS case number upload.xlsx : Sheet1" at bounding box center [338, 530] width 178 height 23
click at [937, 216] on icon at bounding box center [944, 198] width 41 height 34
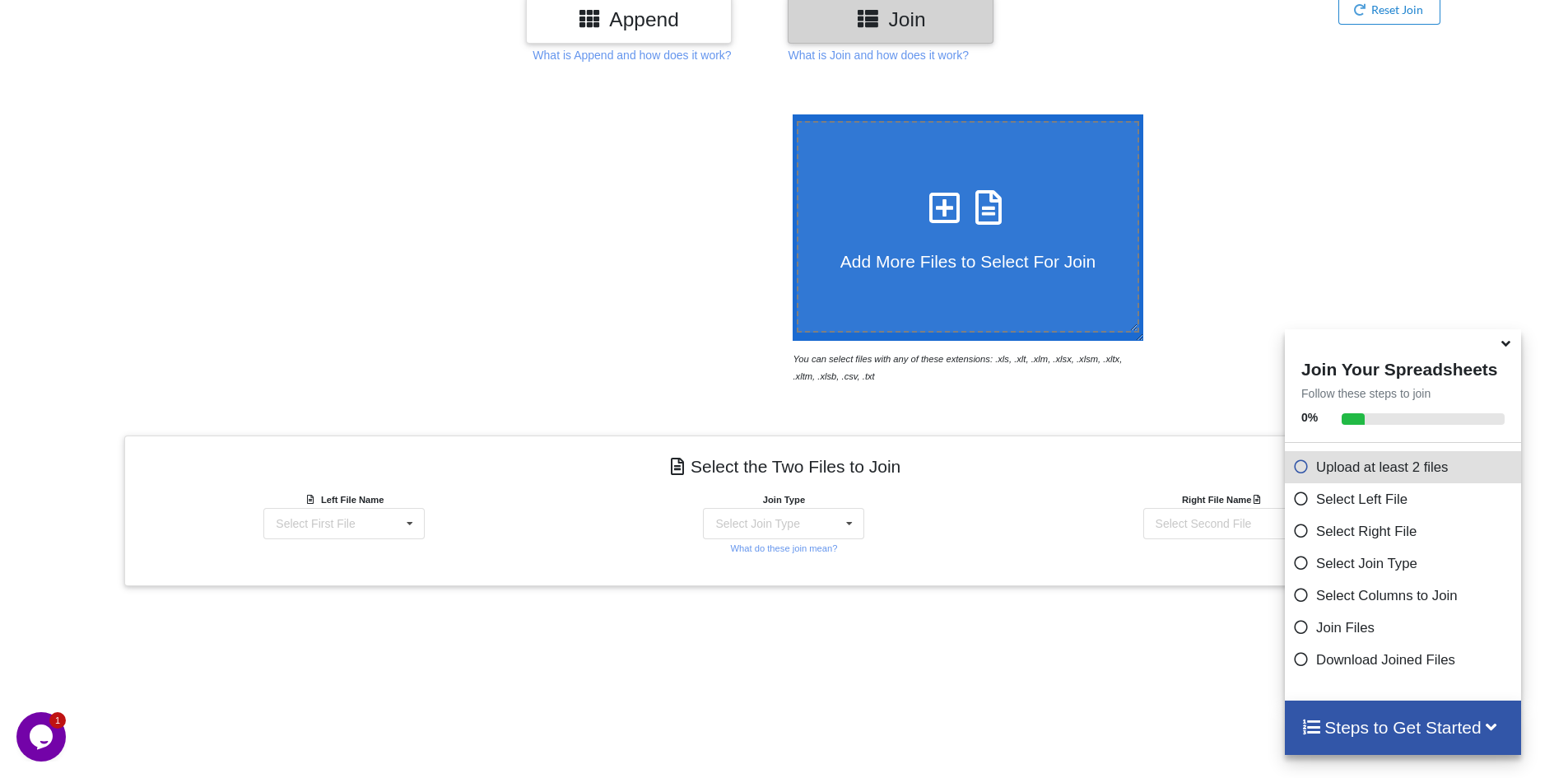
click at [788, 114] on input "Add More Files to Select For Join" at bounding box center [788, 114] width 0 height 0
type input "C:\fakepath\New Accounts Report-2025-09-10-09-11-51.xlsx"
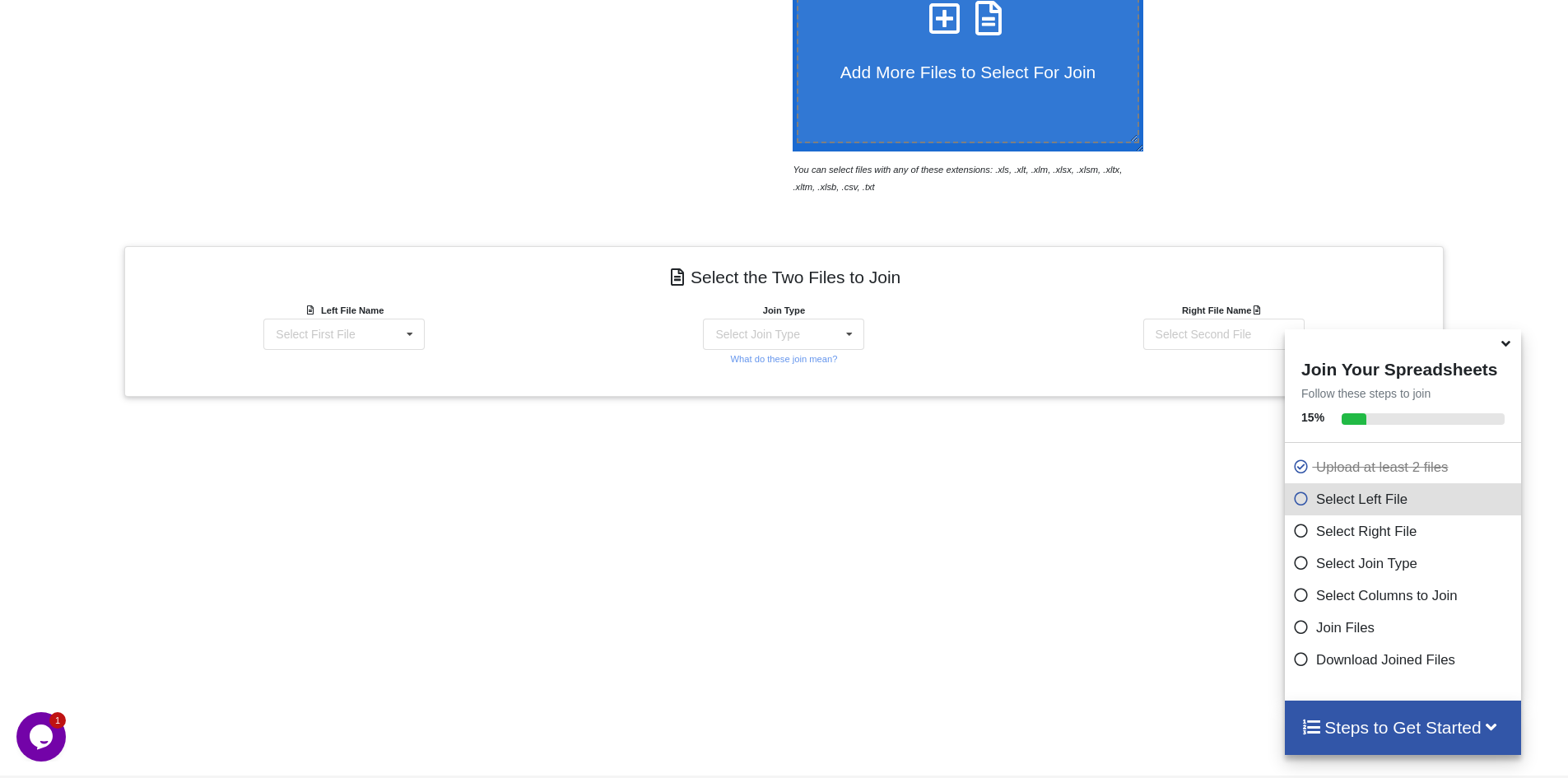
scroll to position [495, 0]
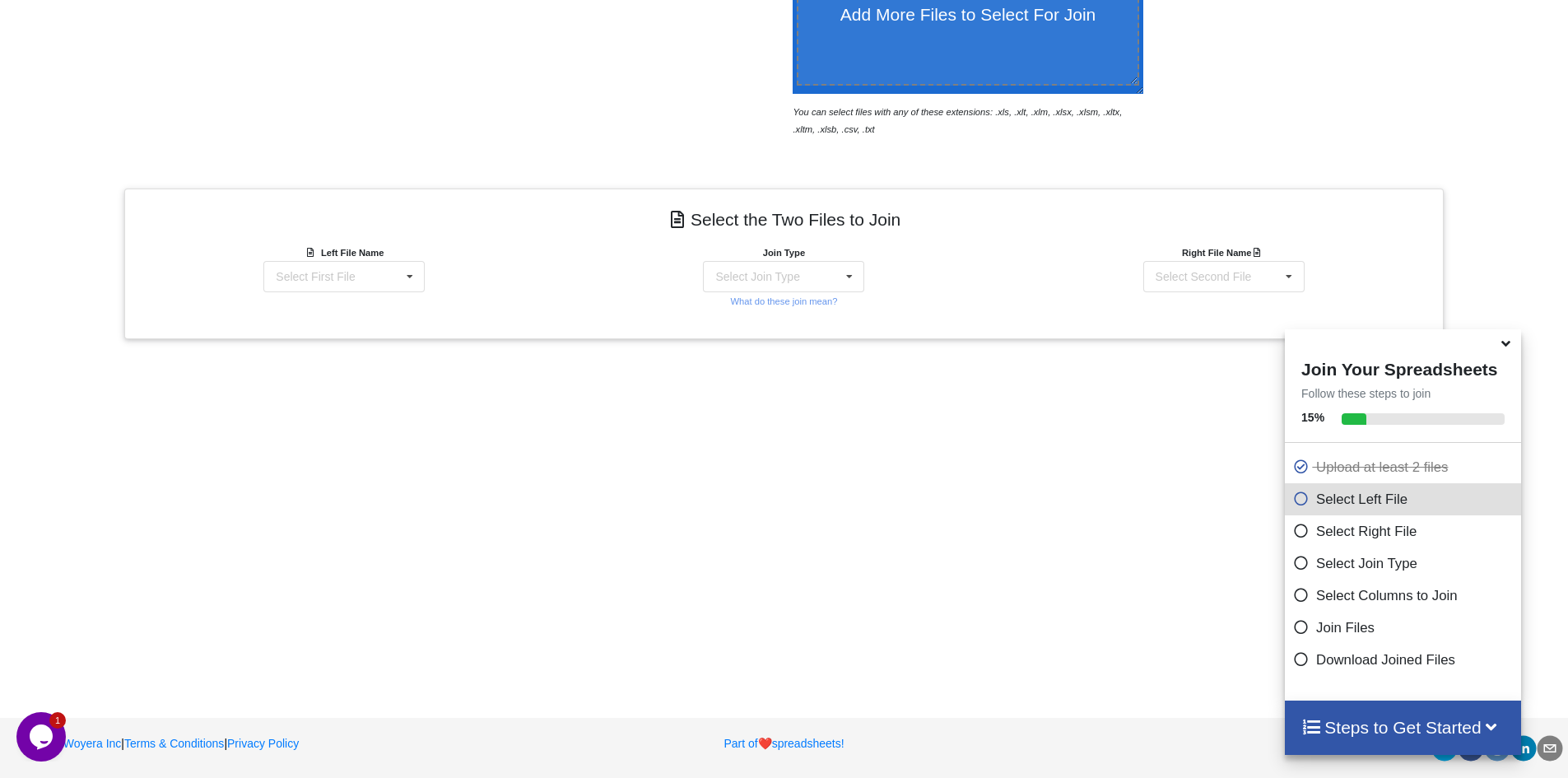
click at [923, 577] on div "Add More Files to Select For Join You can select files with any of these extens…" at bounding box center [784, 258] width 1568 height 850
click at [1251, 283] on div "Select Second File New DHS case number upload.xlsx : Sheet1 New Accounts Report…" at bounding box center [1224, 277] width 161 height 32
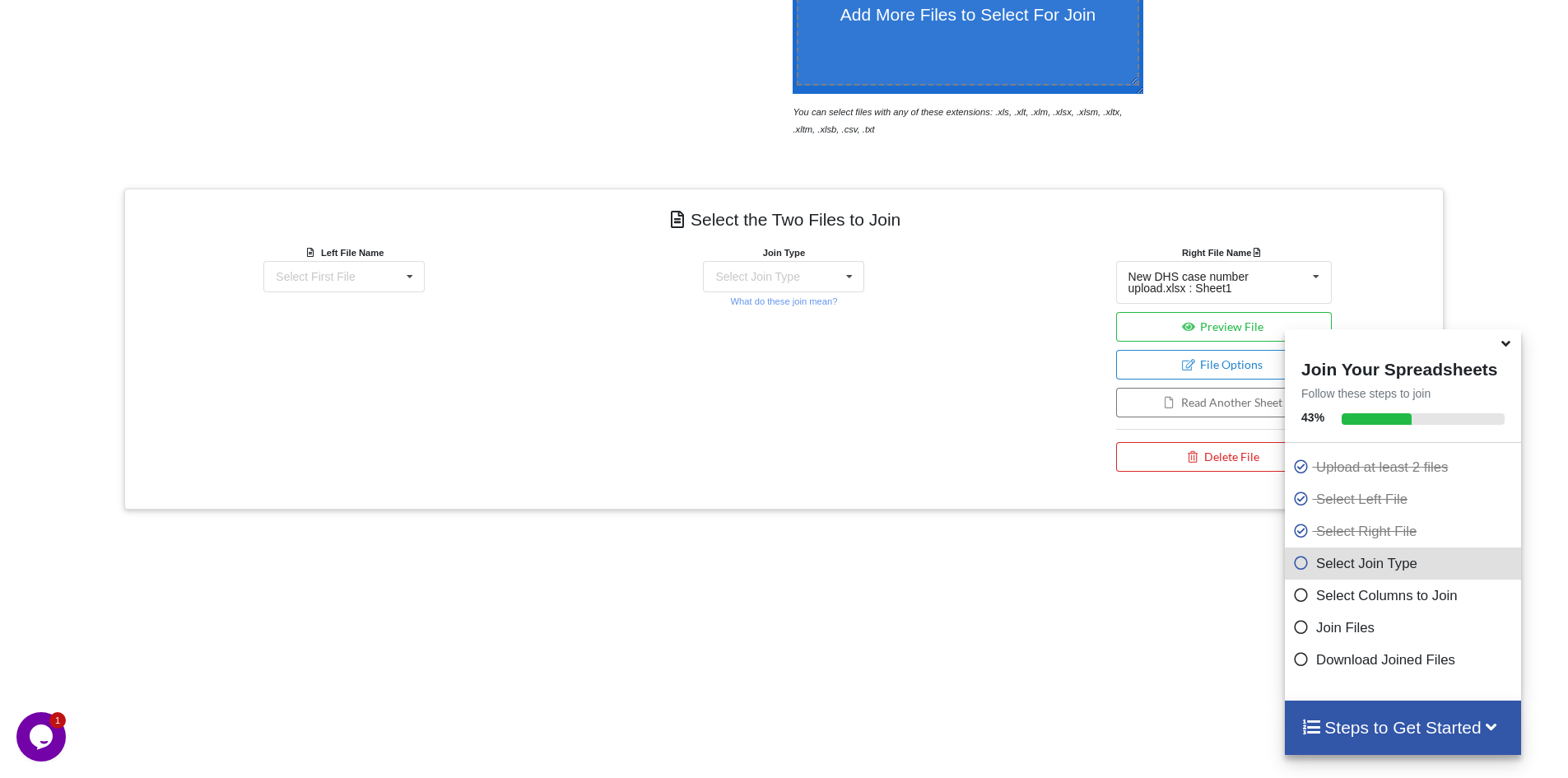
click at [1530, 260] on div at bounding box center [1514, 349] width 133 height 321
drag, startPoint x: 873, startPoint y: 389, endPoint x: 807, endPoint y: 255, distance: 149.4
click at [874, 388] on div "Join Type Select Join Type INNER JOIN LEFT JOIN RIGHT JOIN FULL JOIN What do th…" at bounding box center [783, 361] width 440 height 236
click at [838, 271] on icon at bounding box center [850, 277] width 25 height 31
click at [811, 313] on div "INNER JOIN" at bounding box center [794, 321] width 100 height 18
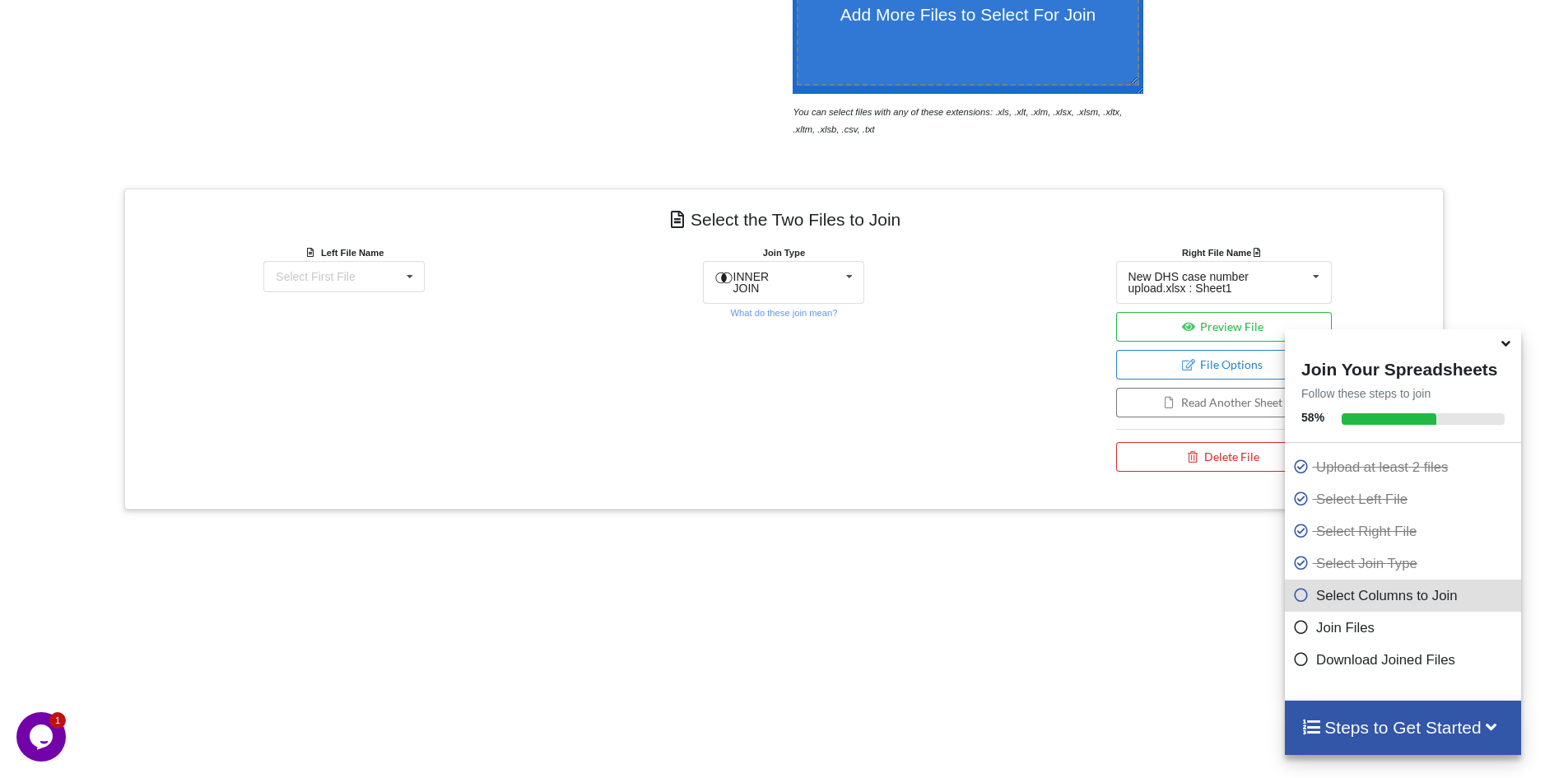
click at [571, 379] on div "Join Type INNER JOIN INNER JOIN LEFT JOIN RIGHT JOIN FULL JOIN What do these jo…" at bounding box center [783, 361] width 440 height 236
click at [397, 281] on div "Select First File New DHS case number upload.xlsx : Sheet1 New Accounts Report-…" at bounding box center [344, 277] width 161 height 32
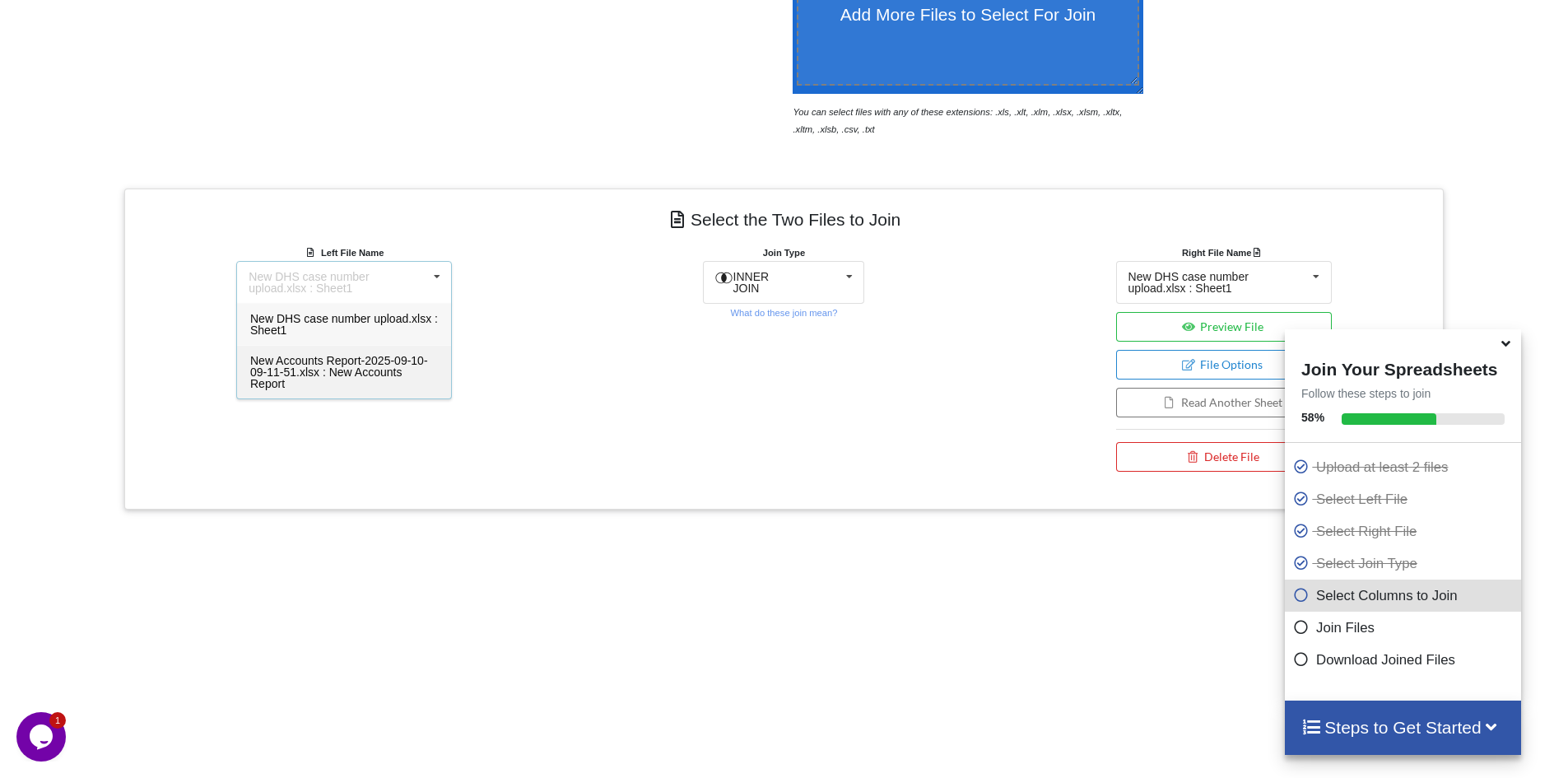
click at [319, 368] on span "New Accounts Report-2025-09-10-09-11-51.xlsx : New Accounts Report" at bounding box center [339, 371] width 178 height 36
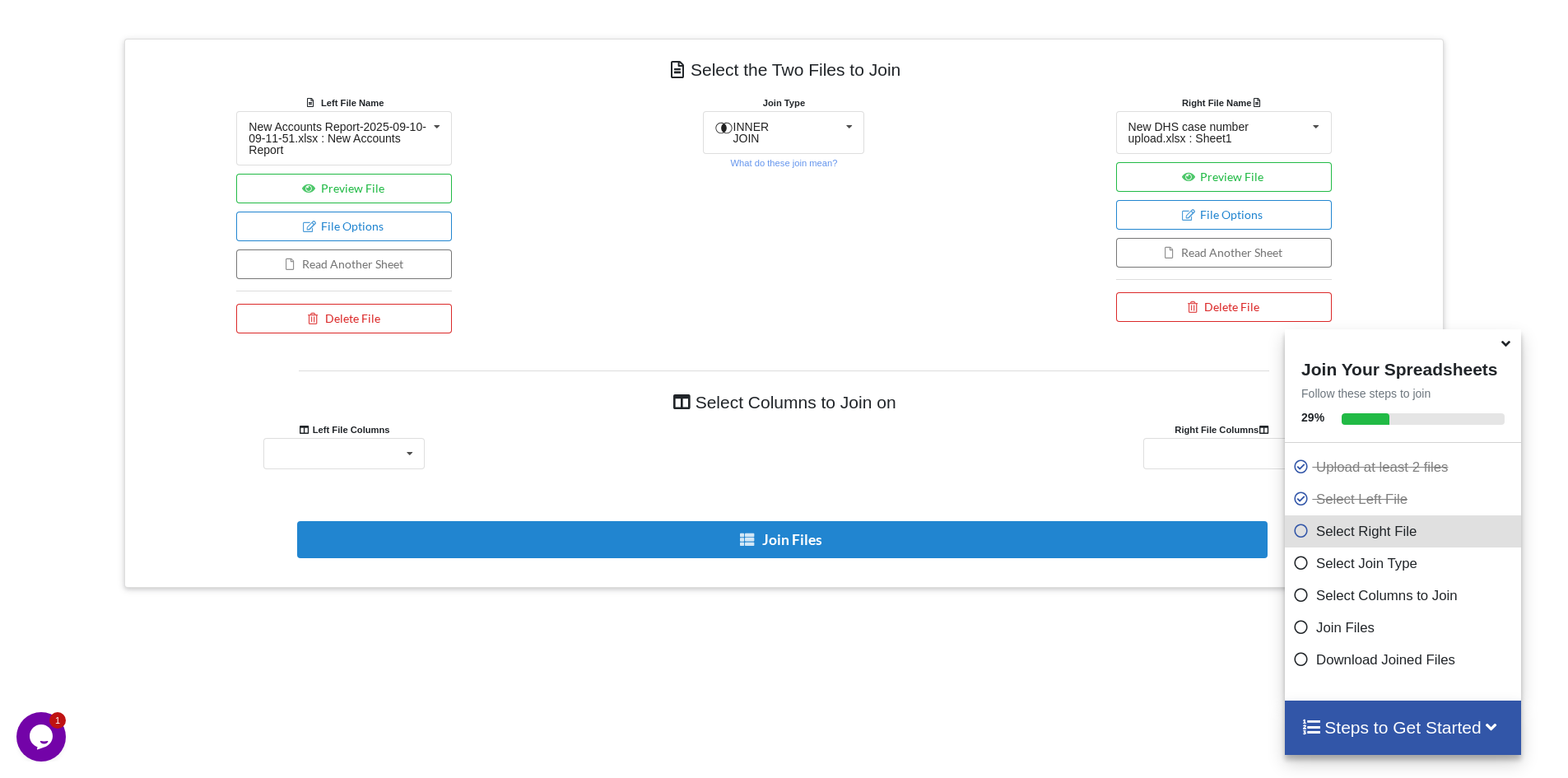
scroll to position [660, 0]
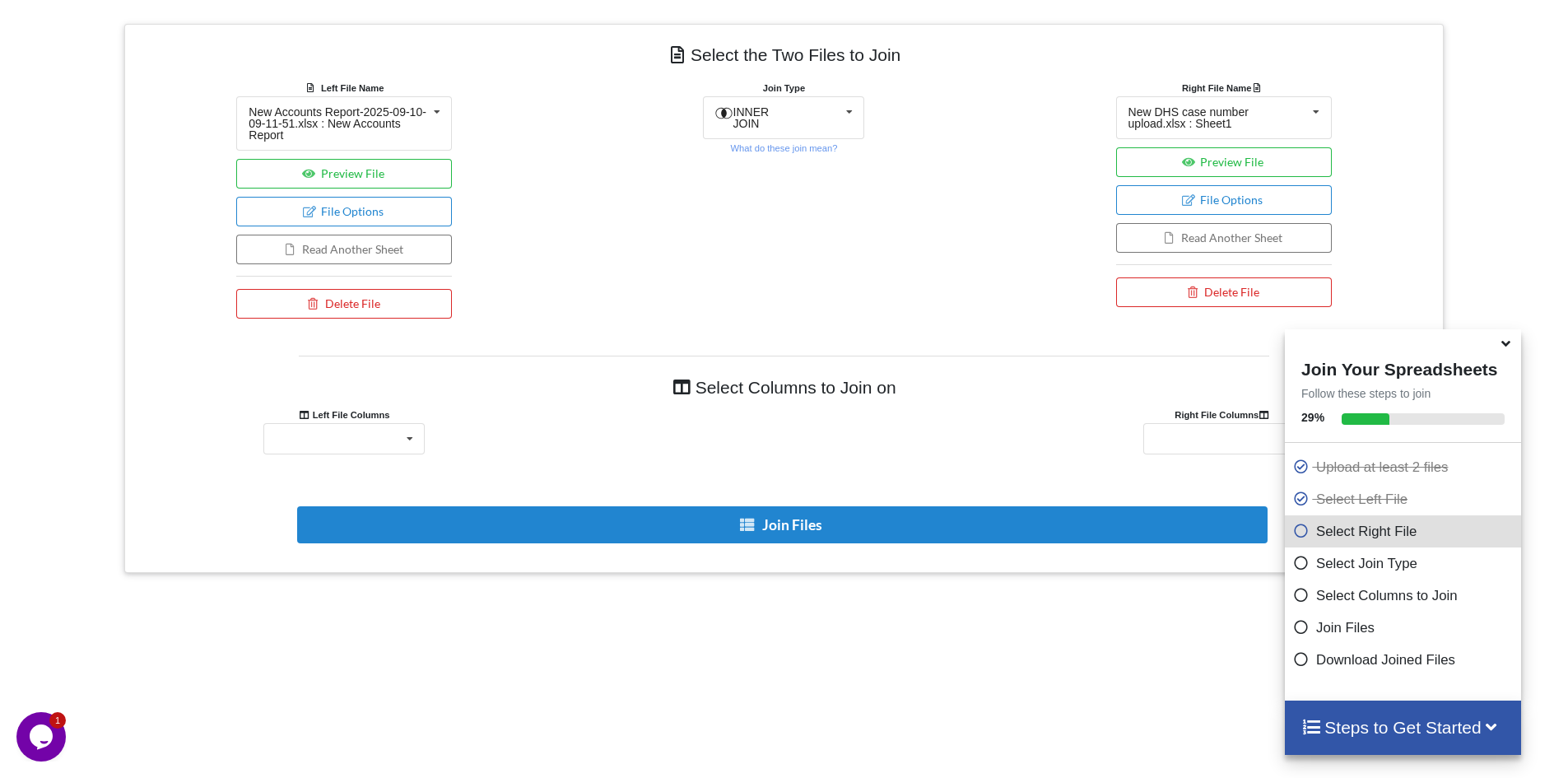
click at [893, 339] on div "Select the Two Files to Join Left File Name New Accounts Report-2025-09-10-09-1…" at bounding box center [784, 299] width 1319 height 549
click at [394, 434] on div "Person Account: First Name Person Account: Last Name First and Last Name Case S…" at bounding box center [344, 439] width 161 height 32
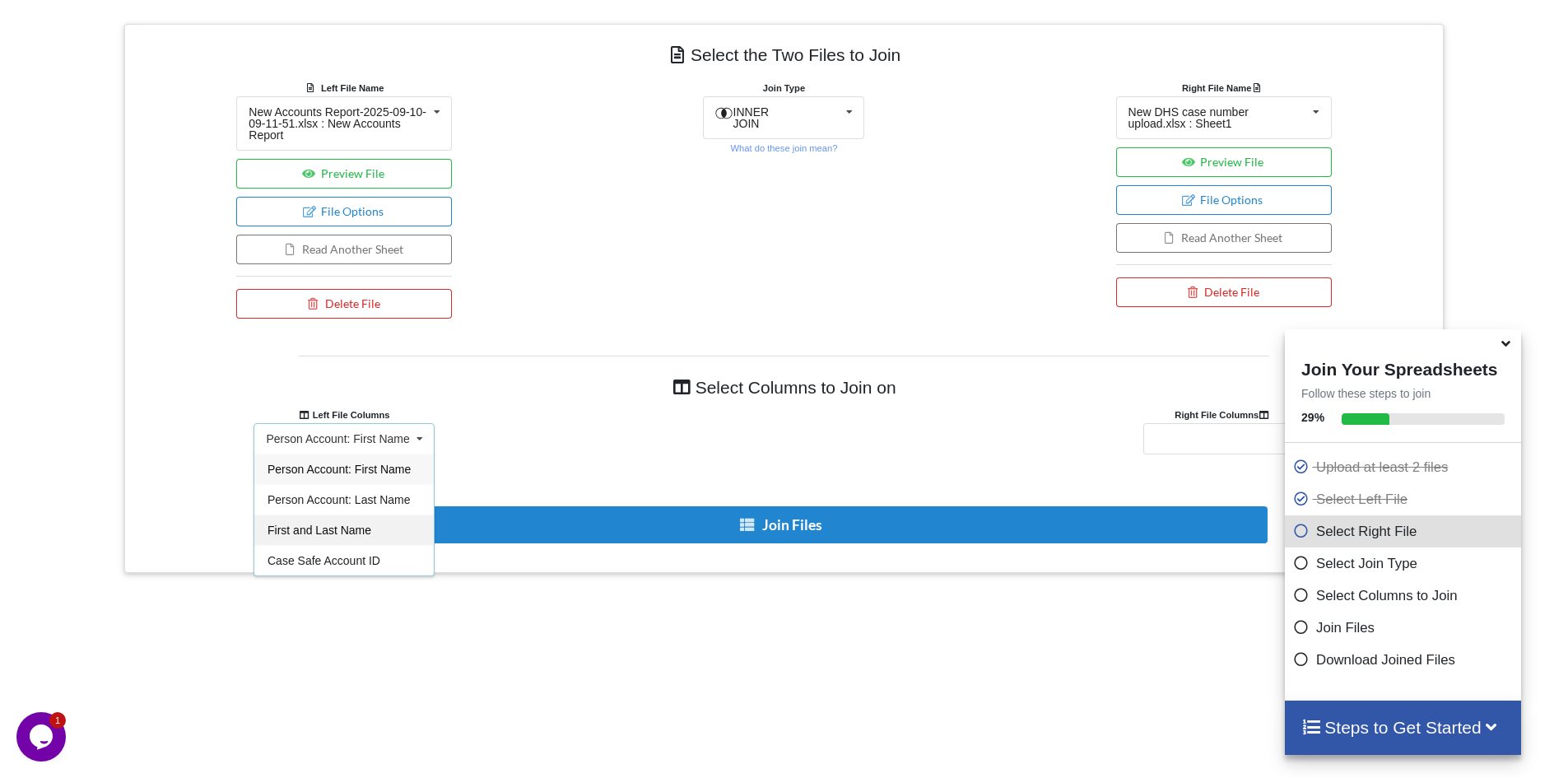
click at [346, 534] on span "First and Last Name" at bounding box center [319, 530] width 103 height 13
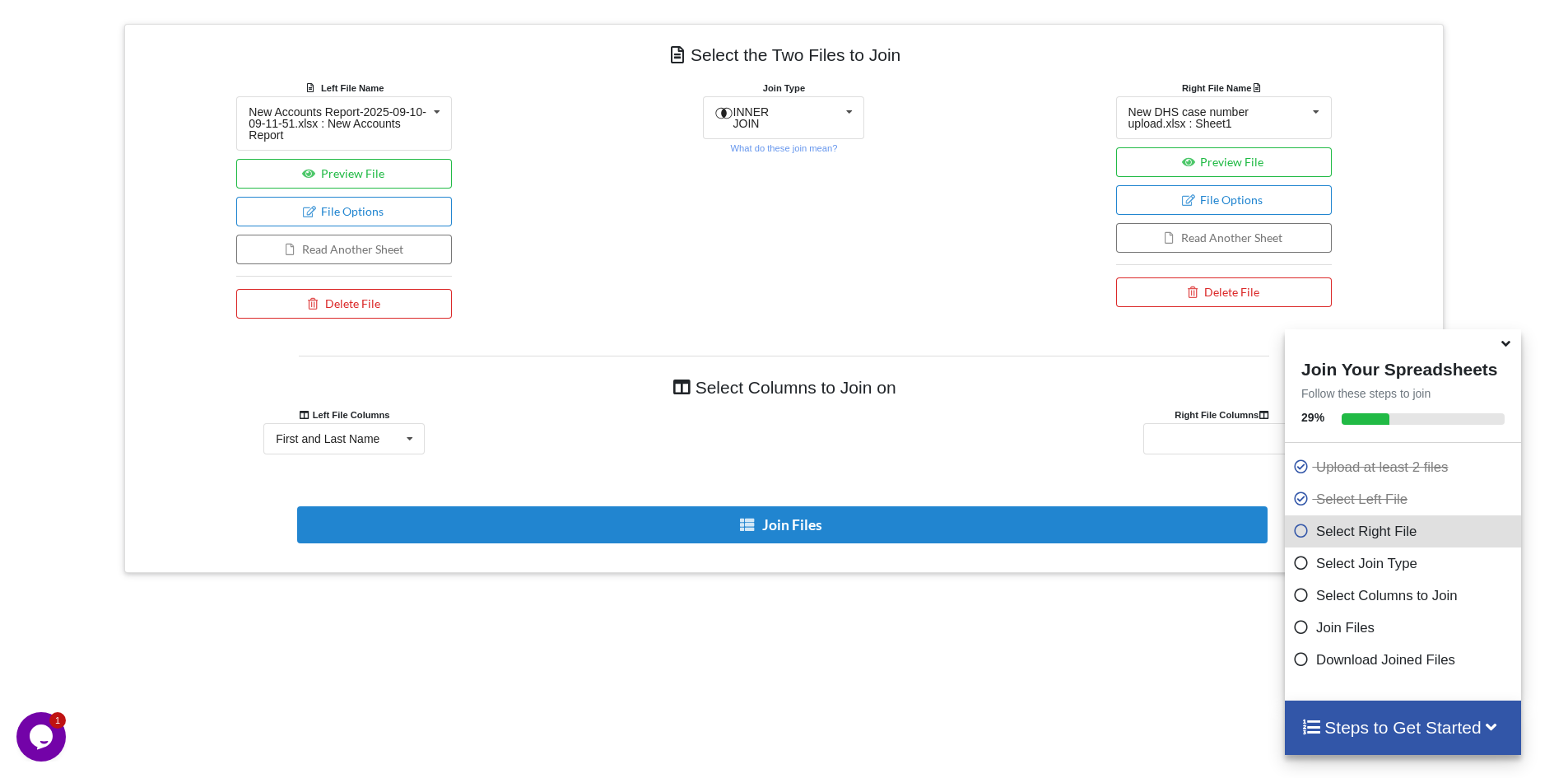
click at [1504, 342] on icon at bounding box center [1505, 341] width 18 height 15
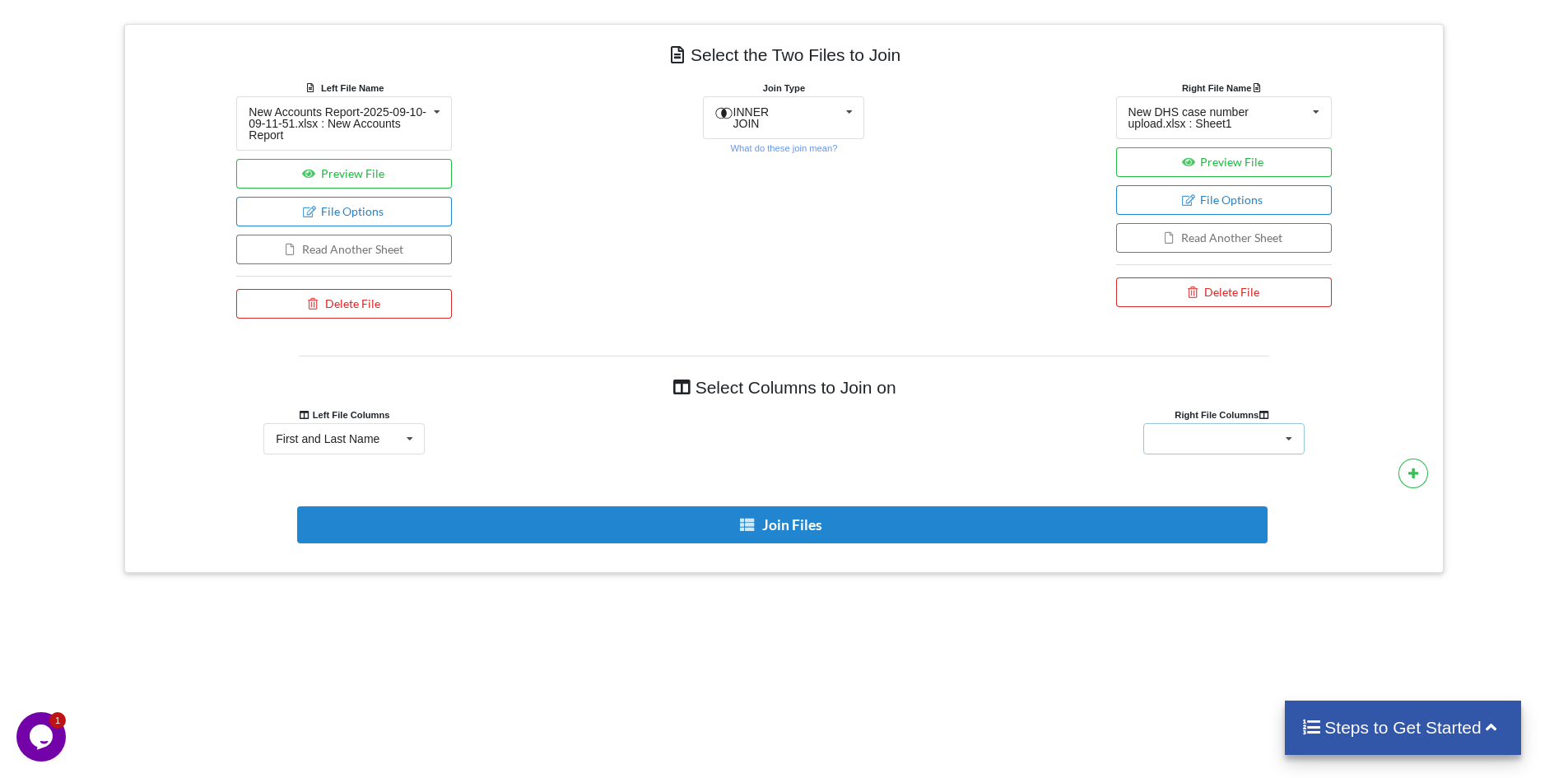
click at [1258, 449] on div "First Name Last Name First and Last Name SNAP Case Number SNAP Person Number Ce…" at bounding box center [1224, 439] width 161 height 32
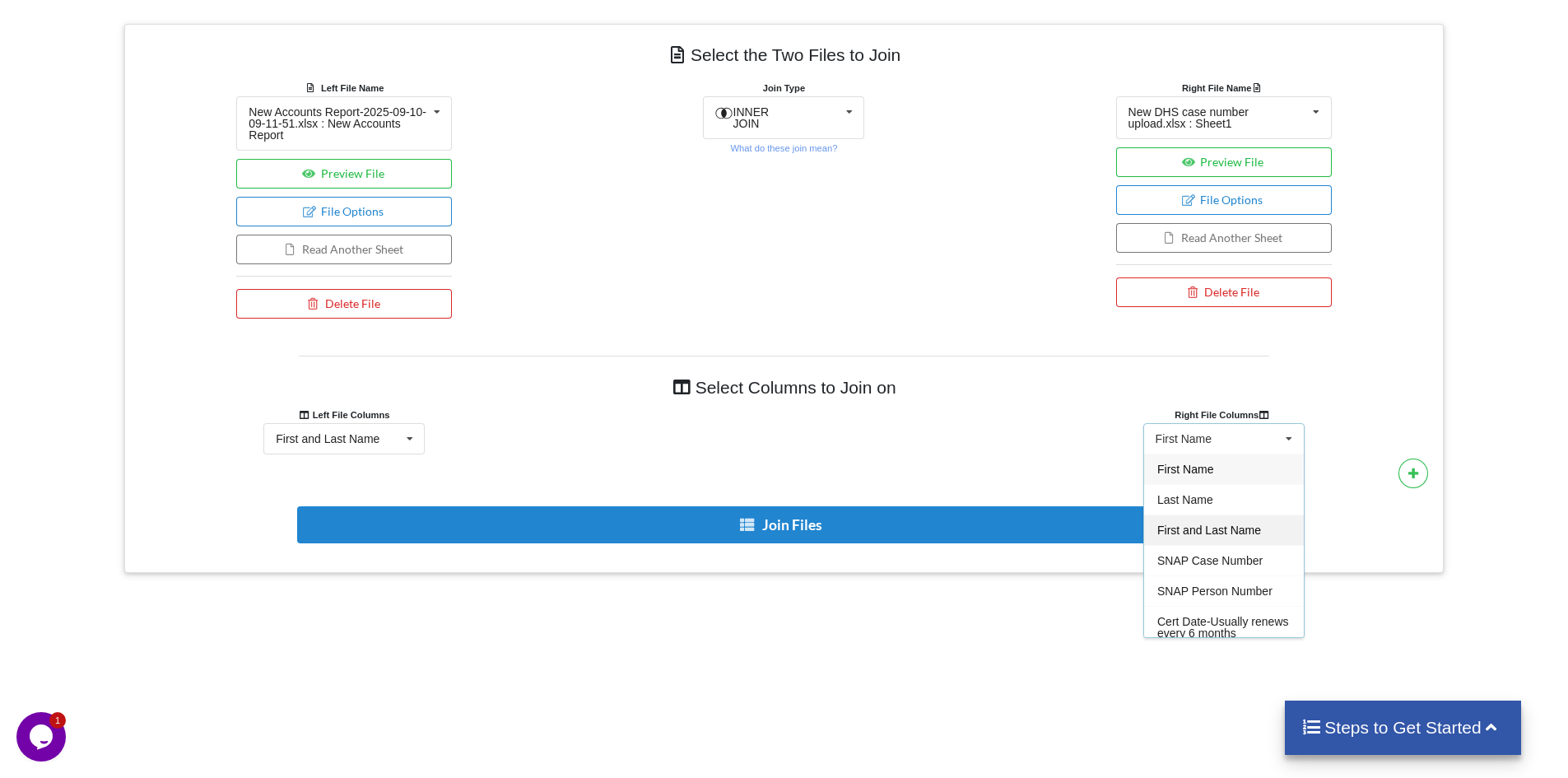
click at [1251, 520] on div "First and Last Name" at bounding box center [1224, 530] width 159 height 31
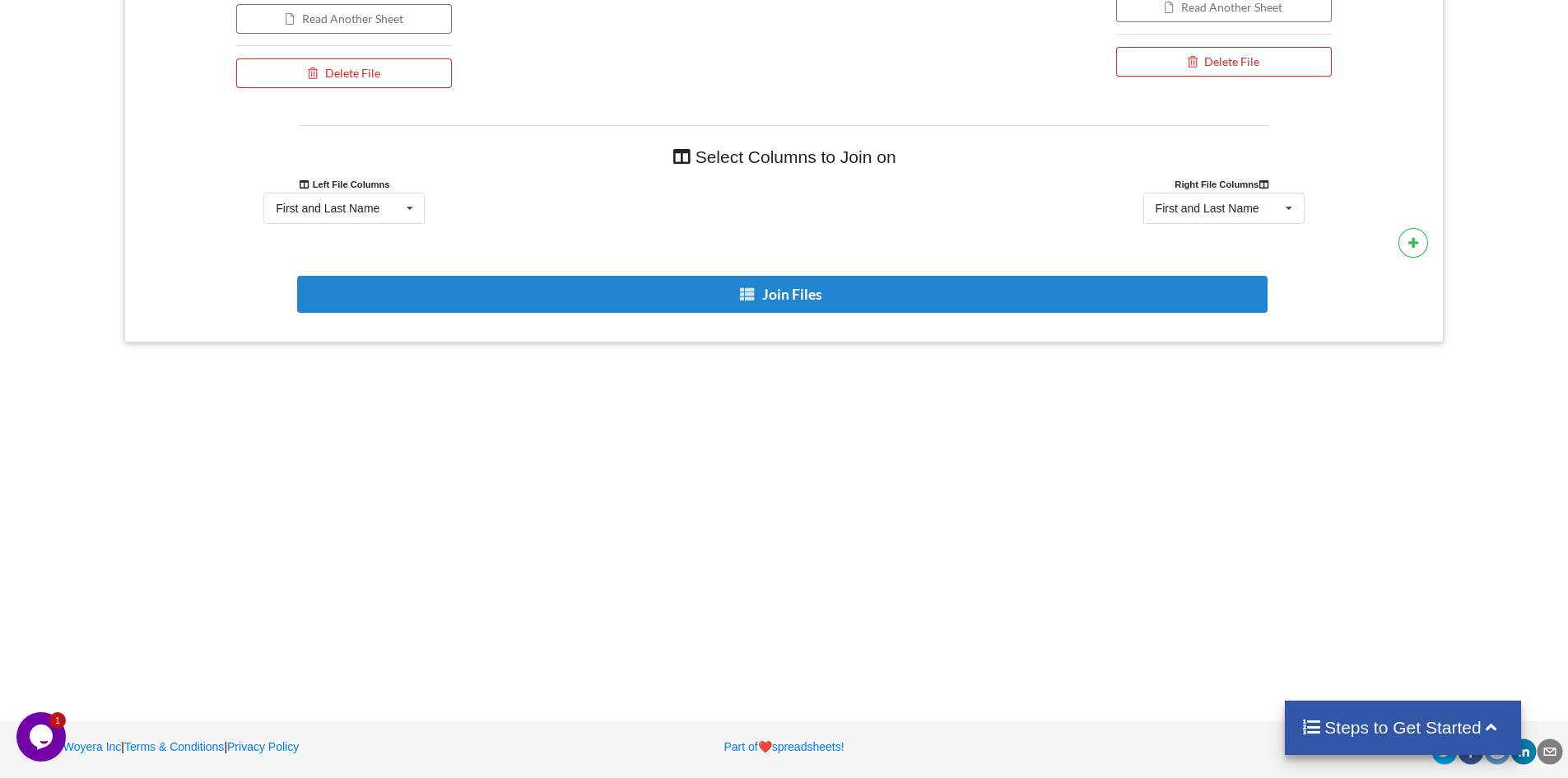
scroll to position [927, 0]
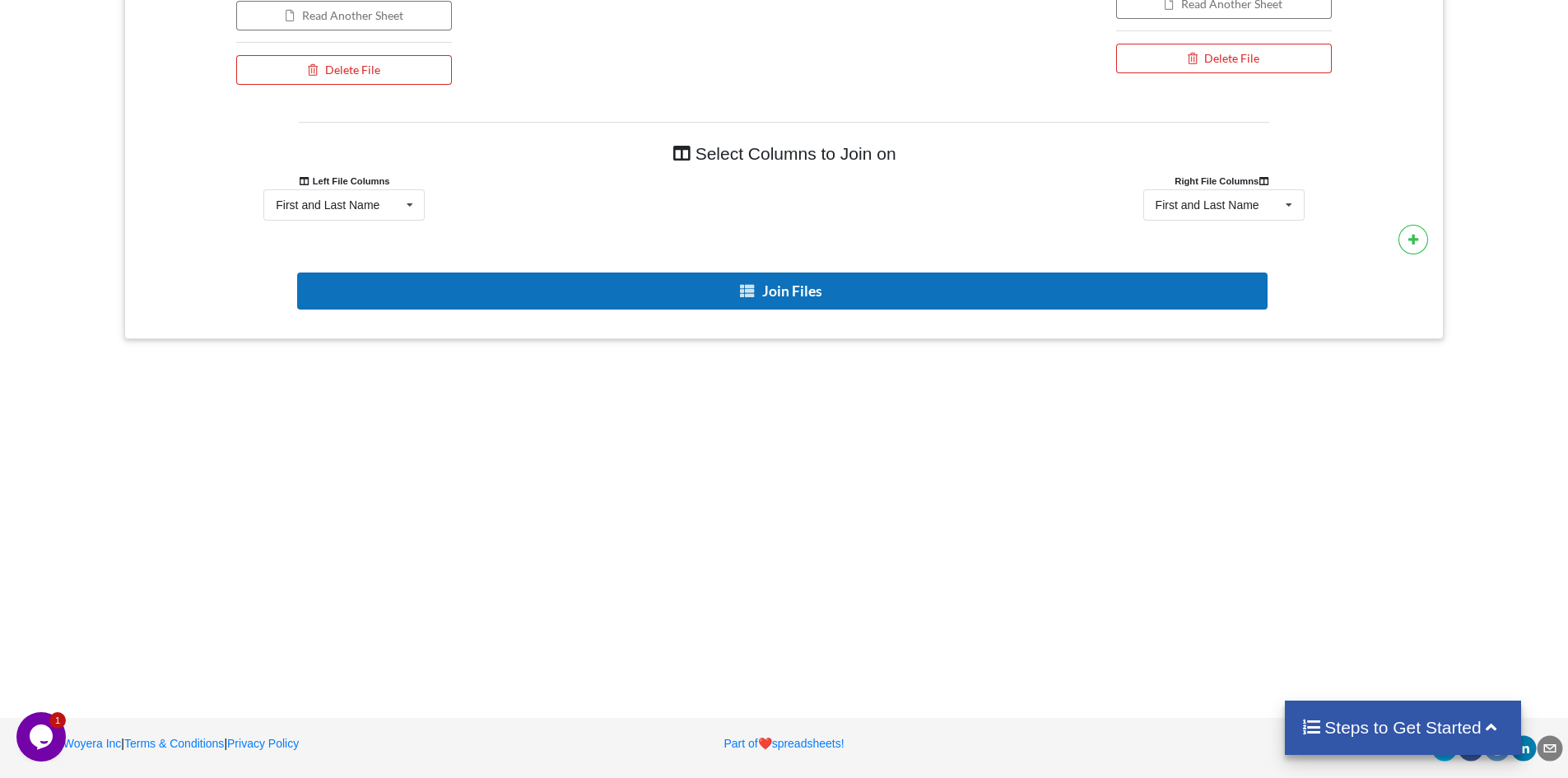
click at [821, 296] on button "Join Files" at bounding box center [782, 291] width 971 height 37
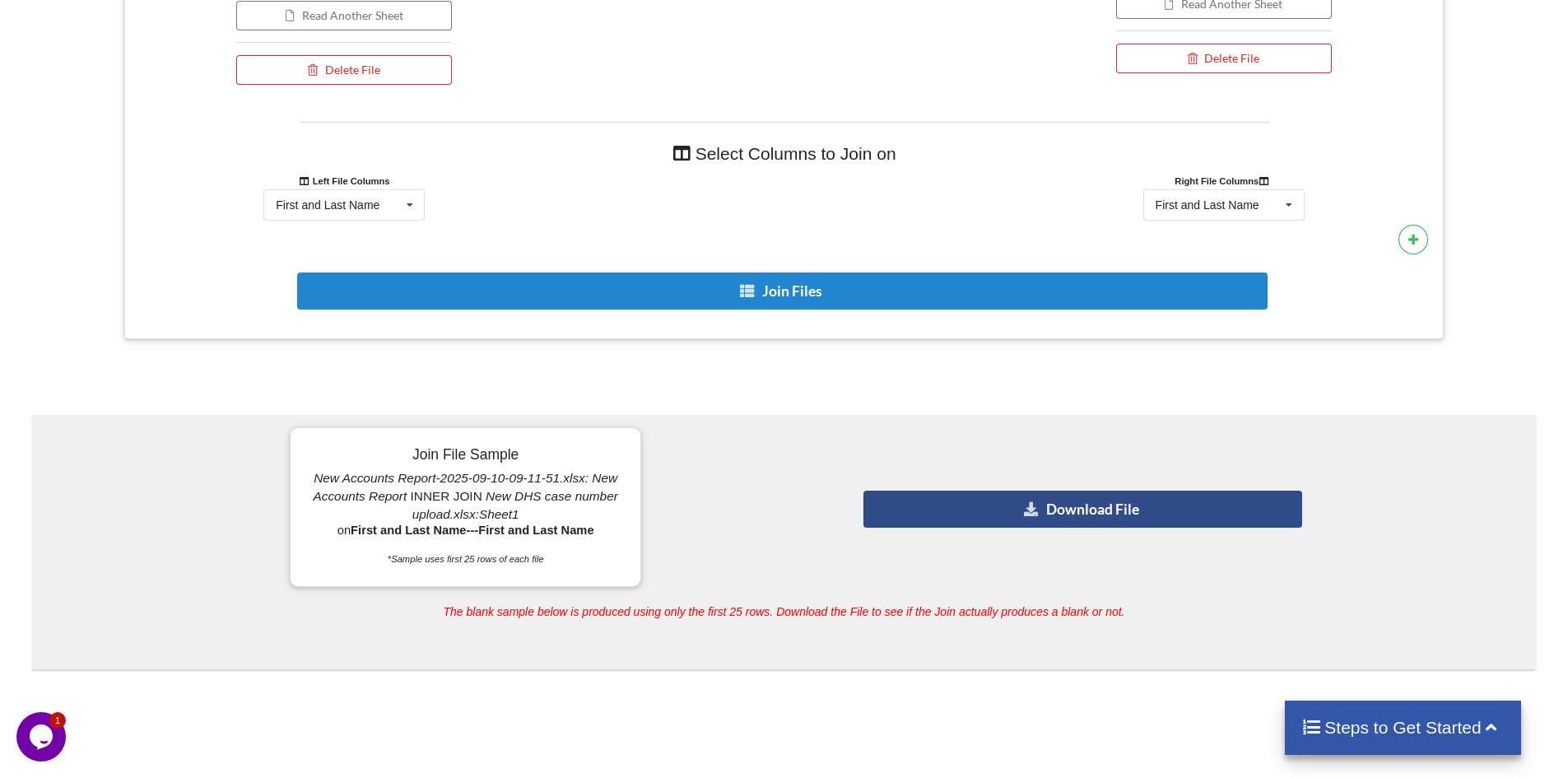
click at [1009, 515] on button "Download File" at bounding box center [1083, 509] width 439 height 37
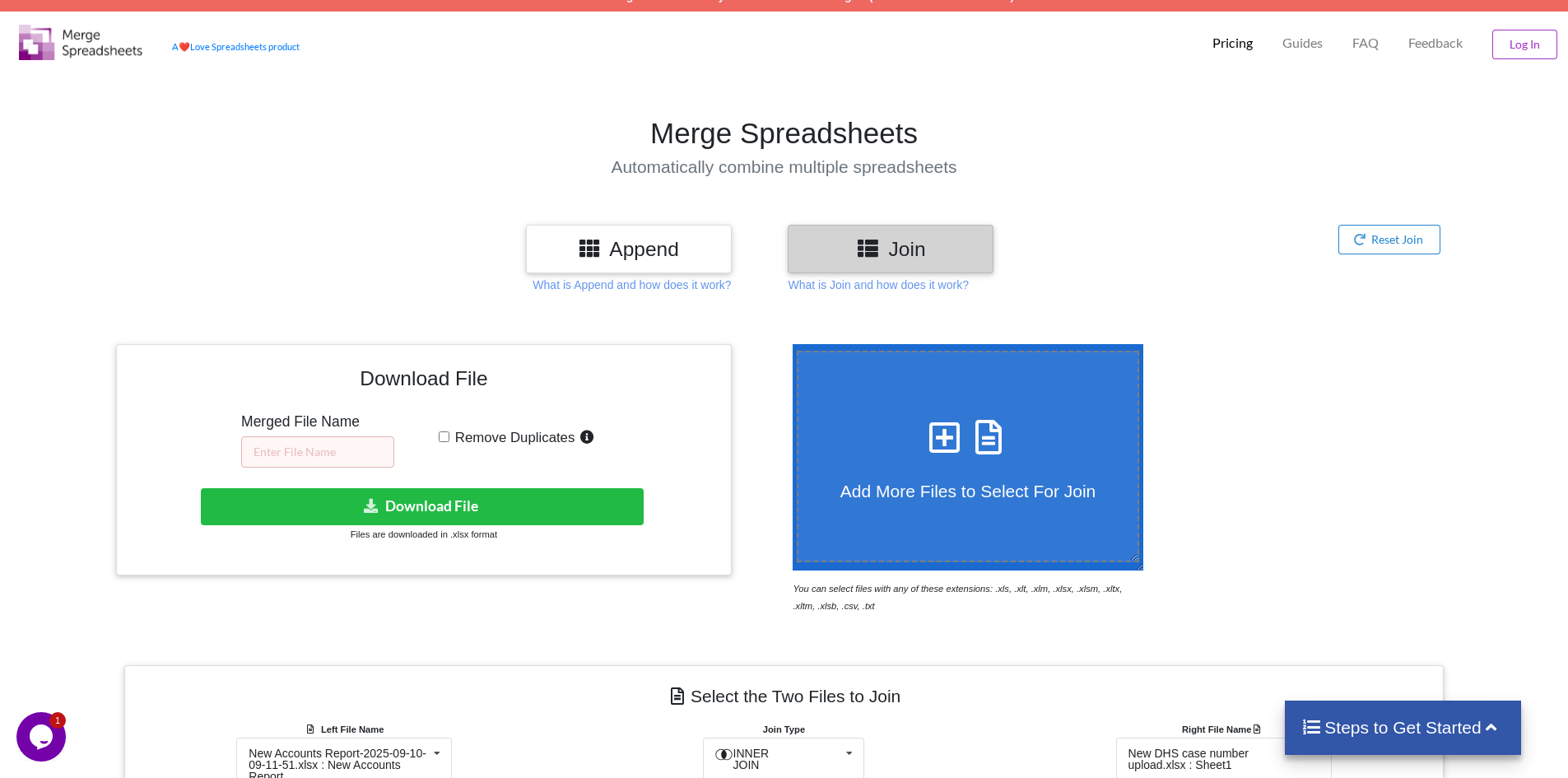
scroll to position [0, 0]
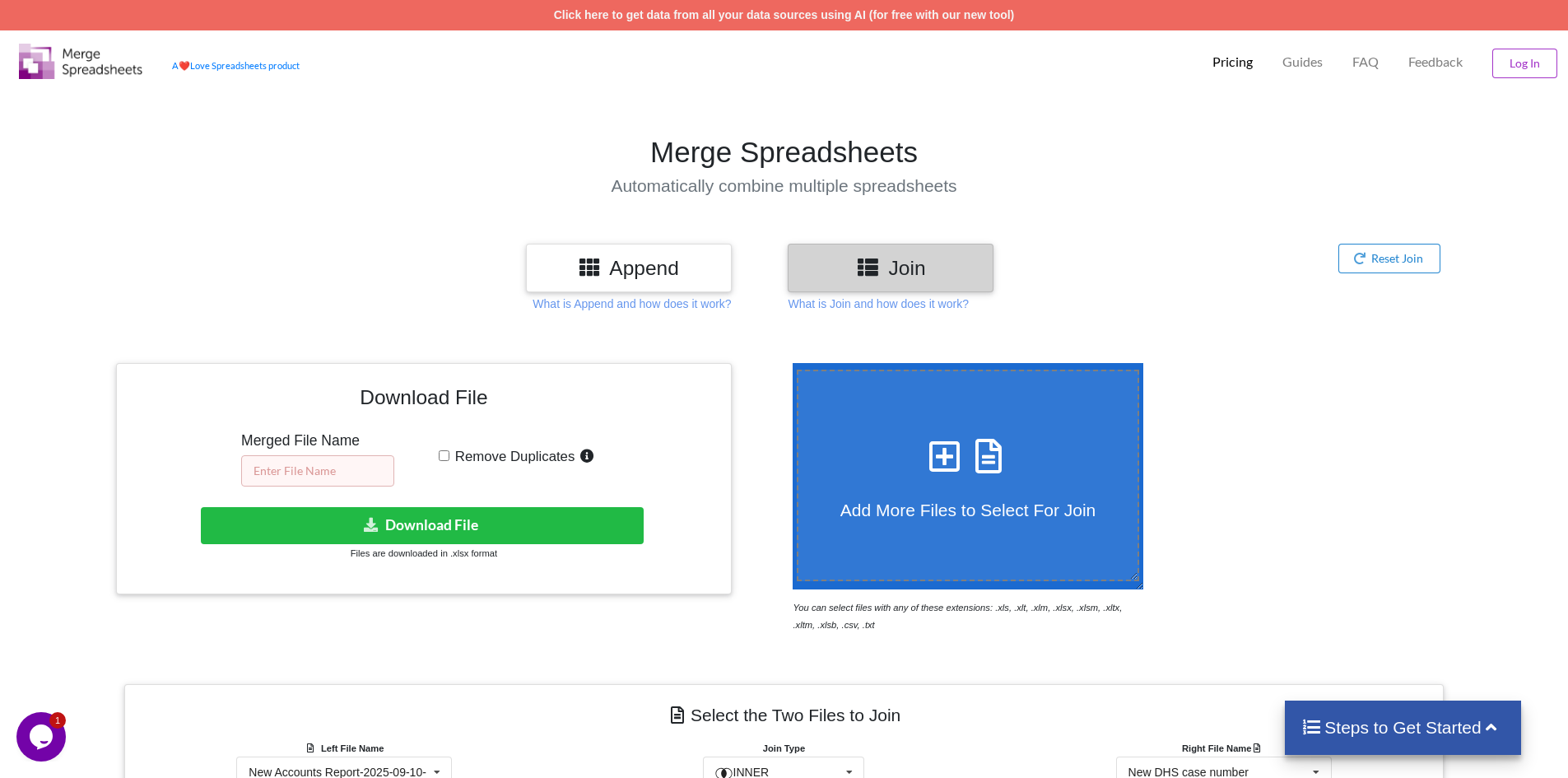
click at [332, 466] on input "text" at bounding box center [318, 471] width 153 height 32
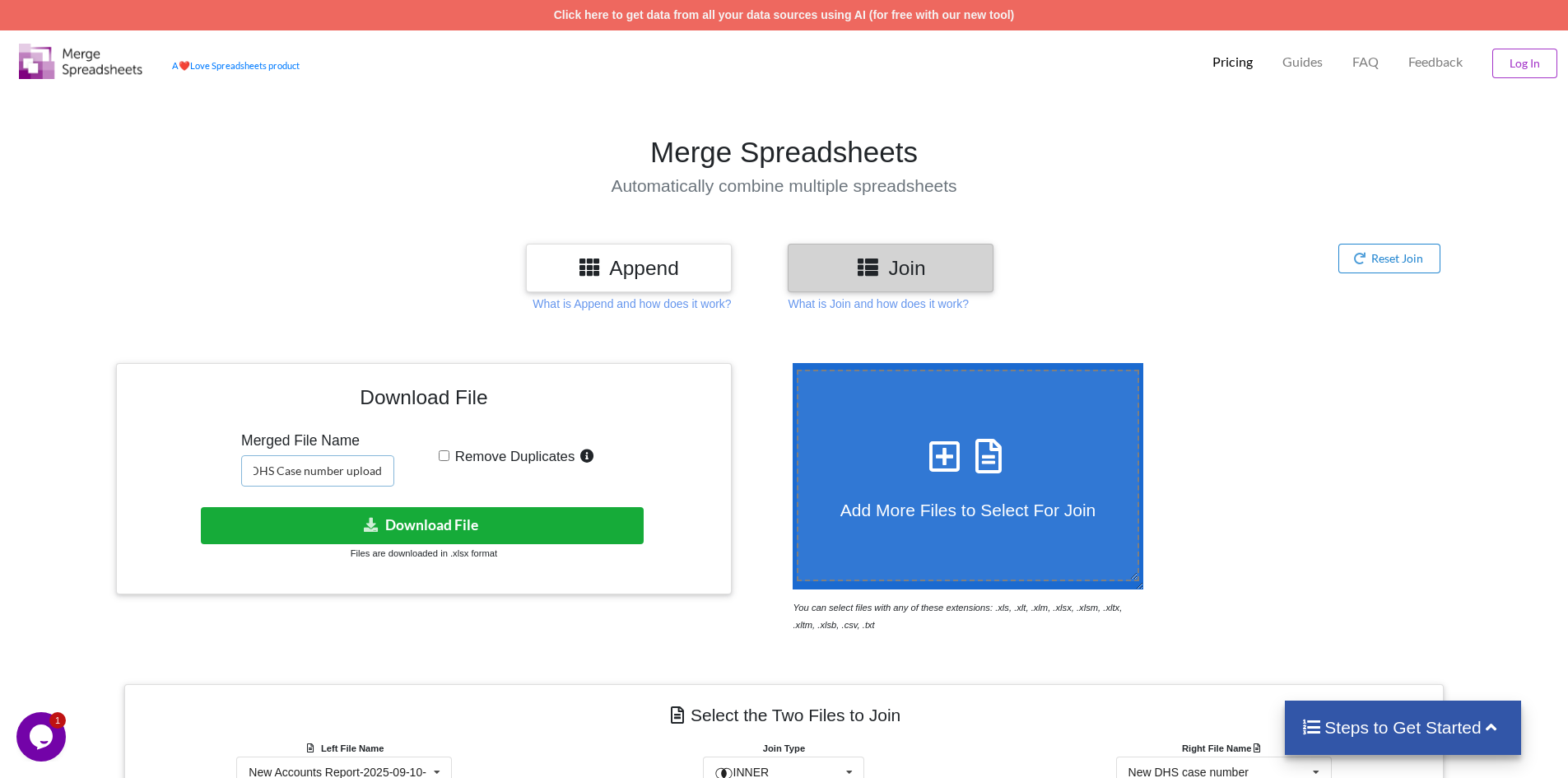
type input "take 2 DHS Case number upload"
click at [515, 532] on button "Download File" at bounding box center [422, 525] width 443 height 37
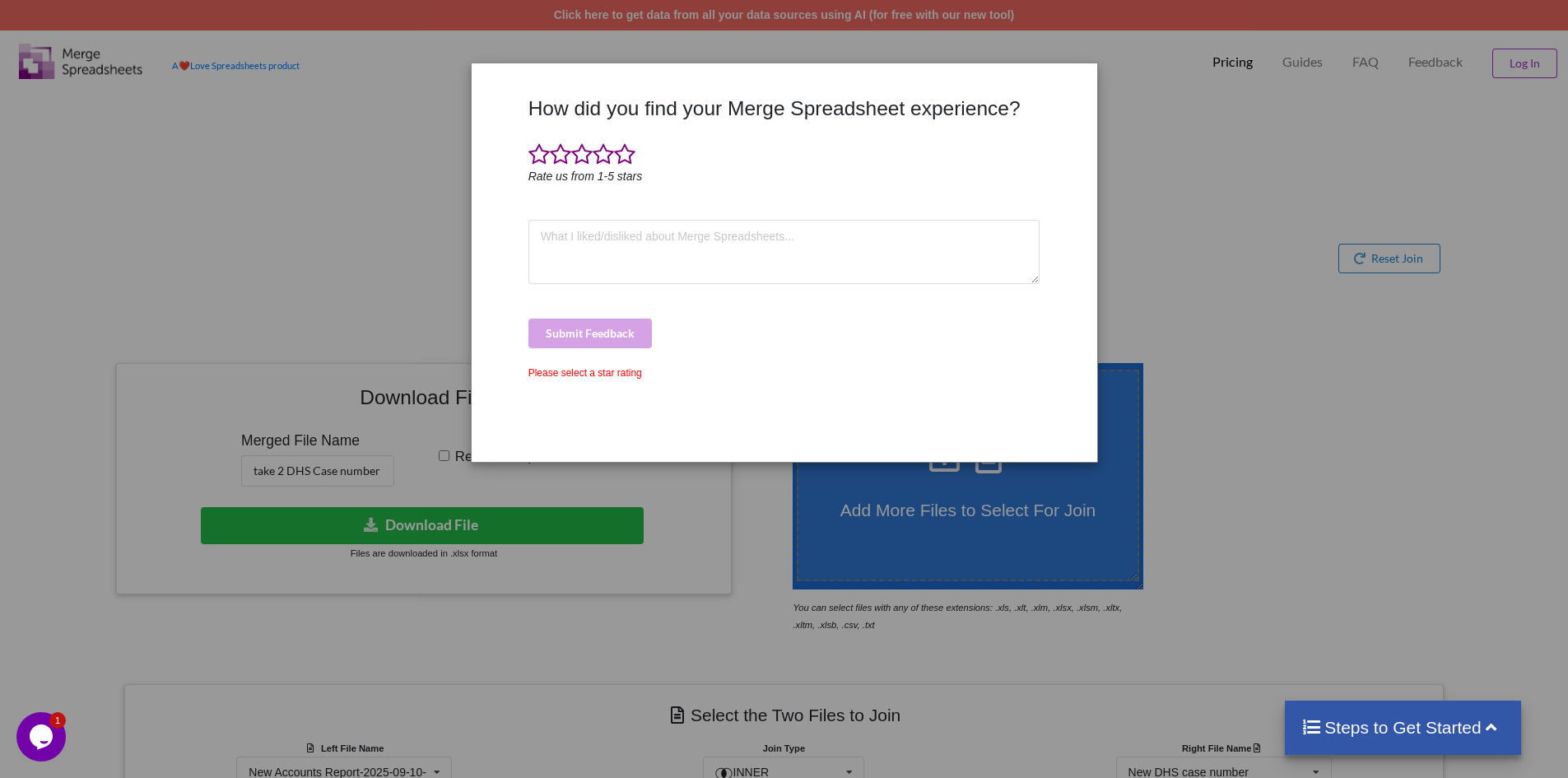
click at [1281, 145] on div "How did you find your Merge Spreadsheet experience? Rate us from 1-5 stars Subm…" at bounding box center [784, 389] width 1568 height 778
drag, startPoint x: 294, startPoint y: 245, endPoint x: 922, endPoint y: 47, distance: 658.5
click at [295, 245] on div "How did you find your Merge Spreadsheet experience? Rate us from 1-5 stars Subm…" at bounding box center [784, 389] width 1568 height 778
